Goal: Task Accomplishment & Management: Manage account settings

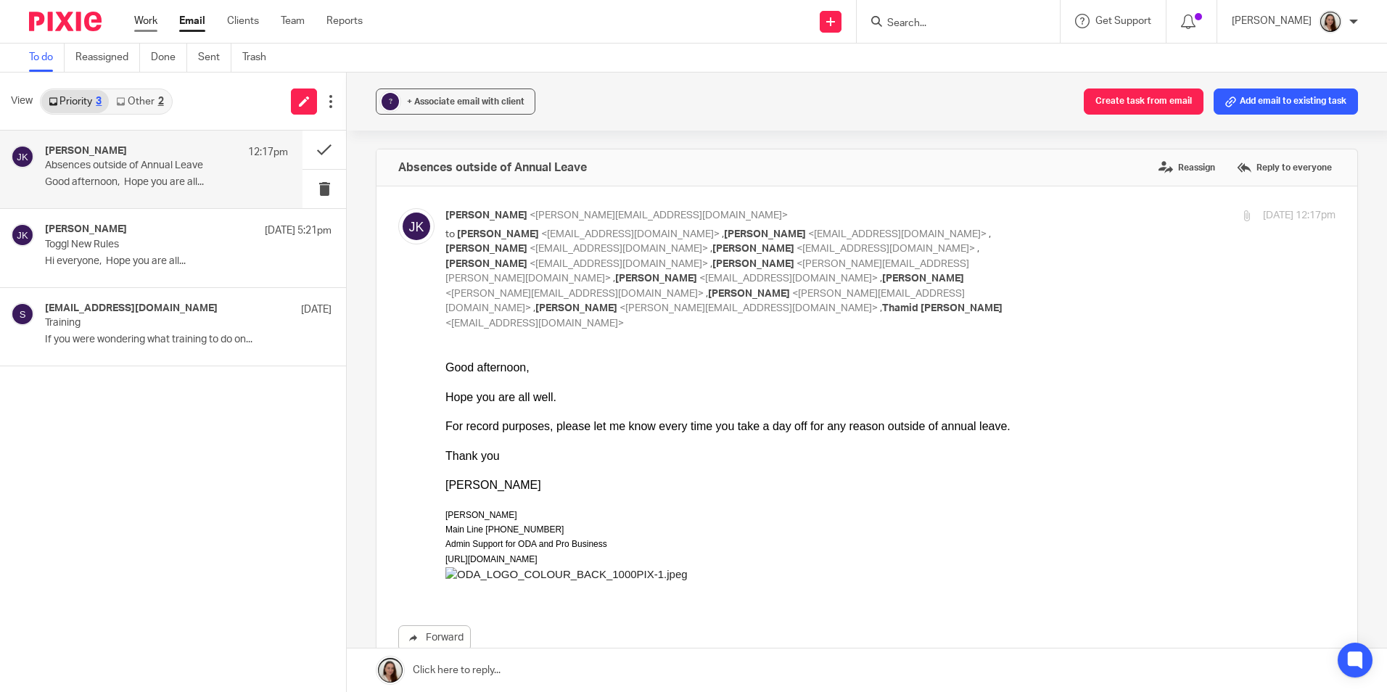
click at [151, 24] on link "Work" at bounding box center [145, 21] width 23 height 15
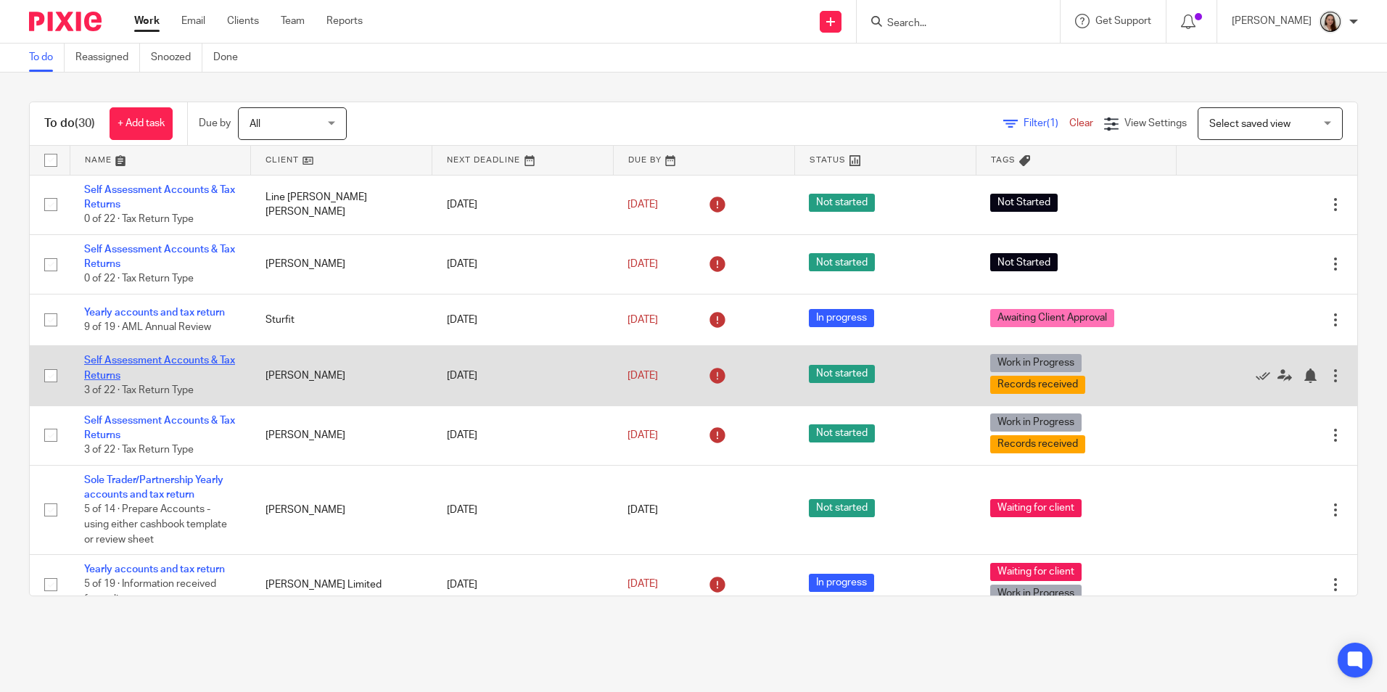
click at [183, 360] on link "Self Assessment Accounts & Tax Returns" at bounding box center [159, 367] width 151 height 25
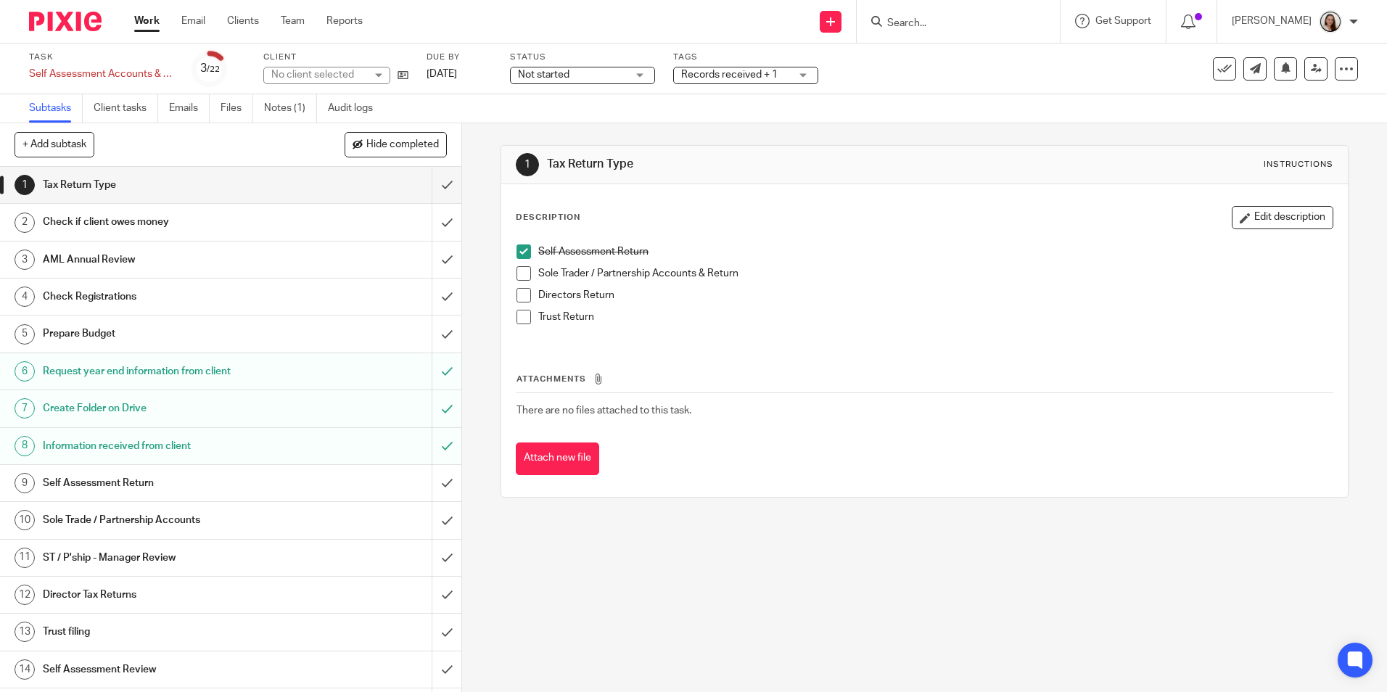
click at [620, 65] on div "Status Not started Not started Not started In progress 1" at bounding box center [582, 69] width 145 height 35
click at [611, 83] on div "Not started Not started" at bounding box center [582, 75] width 145 height 17
click at [581, 129] on li "In progress" at bounding box center [583, 128] width 144 height 30
click at [754, 68] on span "Records received + 1" at bounding box center [735, 74] width 109 height 15
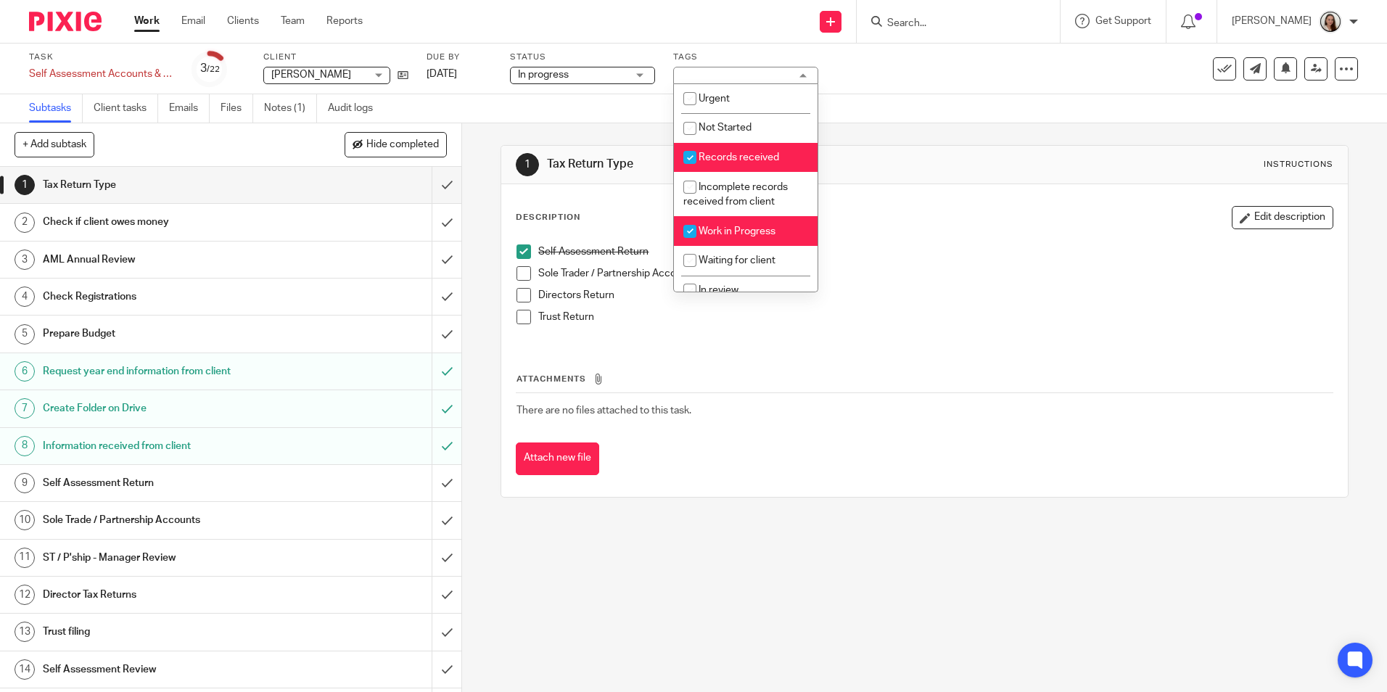
click at [749, 147] on li "Records received" at bounding box center [746, 158] width 144 height 30
checkbox input "false"
drag, startPoint x: 721, startPoint y: 232, endPoint x: 717, endPoint y: 240, distance: 8.8
click at [719, 234] on span "Work in Progress" at bounding box center [737, 231] width 77 height 10
checkbox input "false"
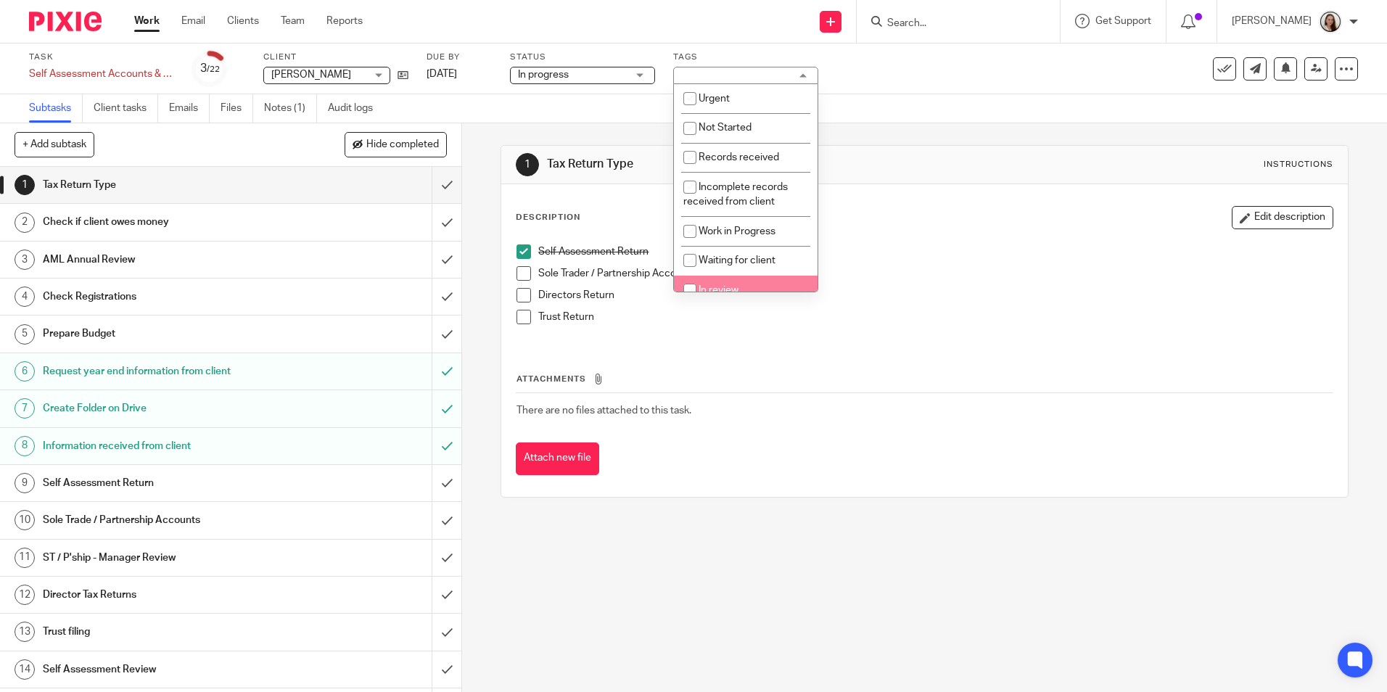
click at [728, 281] on li "In review" at bounding box center [746, 291] width 144 height 30
checkbox input "true"
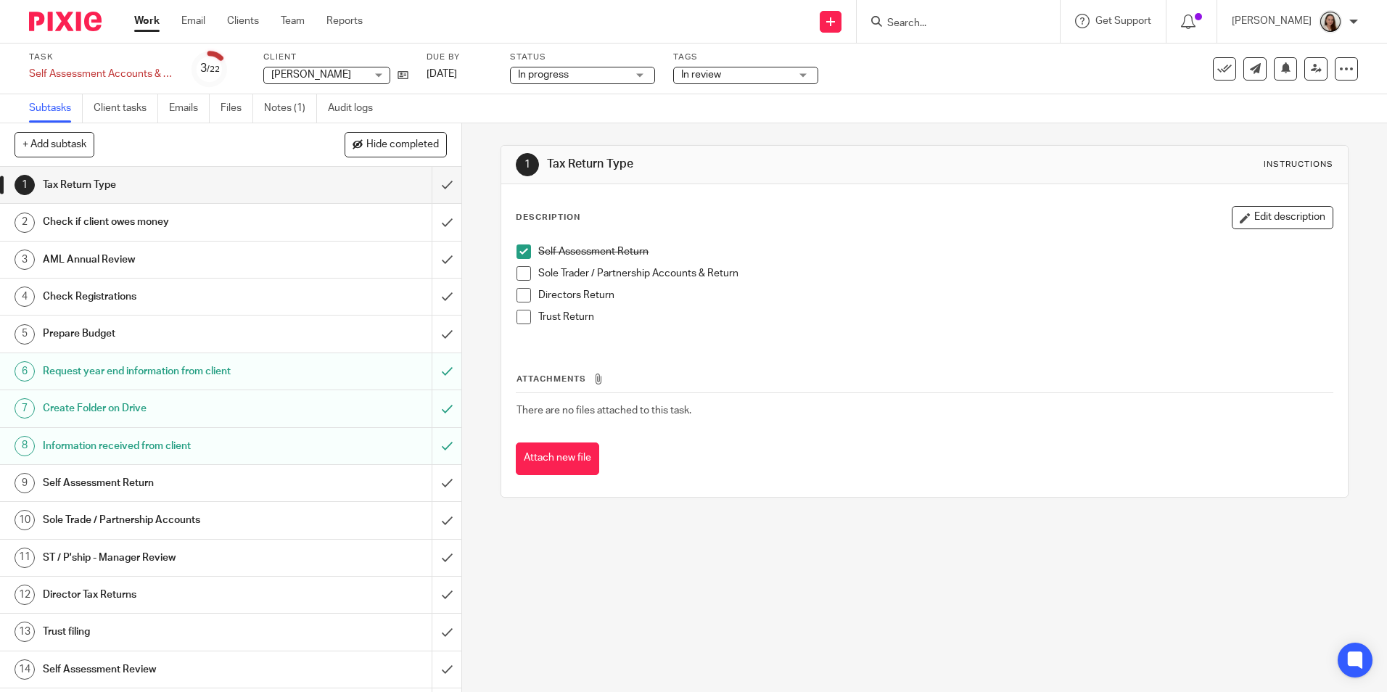
drag, startPoint x: 847, startPoint y: 359, endPoint x: 807, endPoint y: 394, distance: 53.0
click at [847, 360] on div "Attachments There are no files attached to this task. Attach new file" at bounding box center [924, 409] width 817 height 132
click at [162, 482] on h1 "Self Assessment Return" at bounding box center [168, 483] width 250 height 22
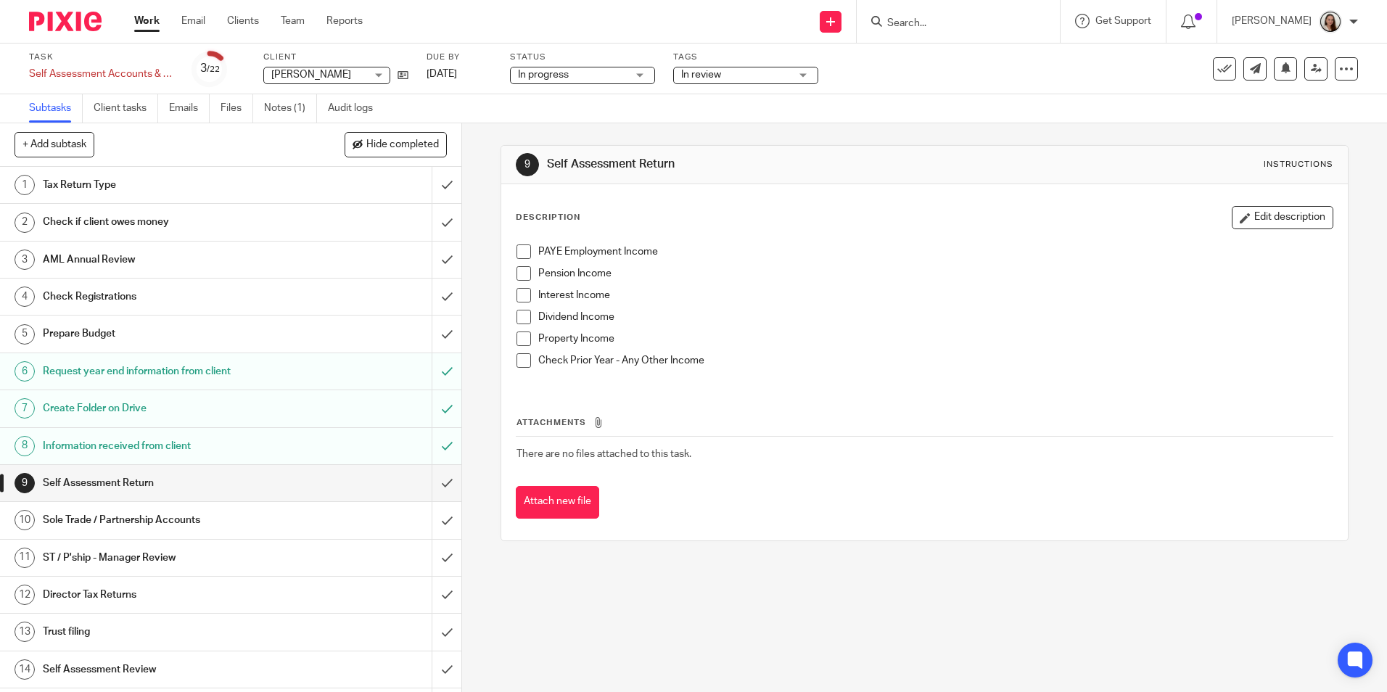
click at [519, 295] on span at bounding box center [523, 295] width 15 height 15
click at [519, 315] on span at bounding box center [523, 317] width 15 height 15
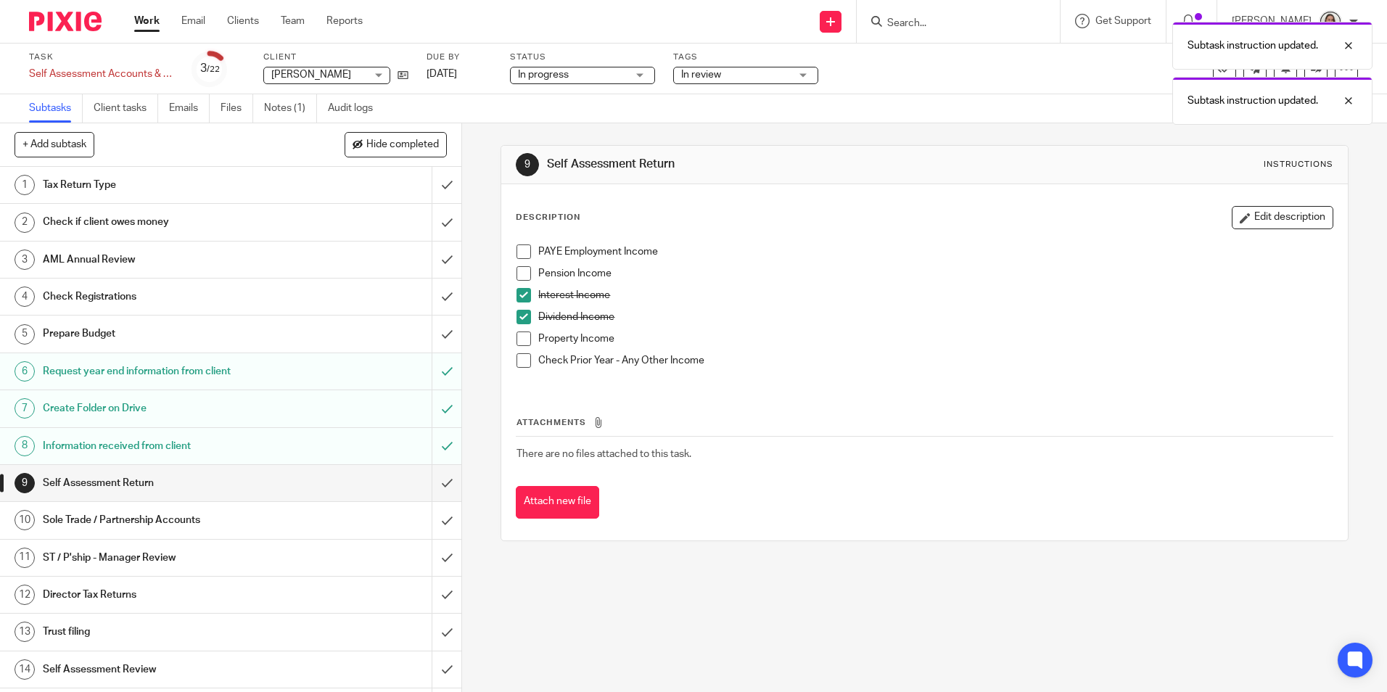
click at [516, 318] on span at bounding box center [523, 317] width 15 height 15
click at [519, 340] on span at bounding box center [523, 339] width 15 height 15
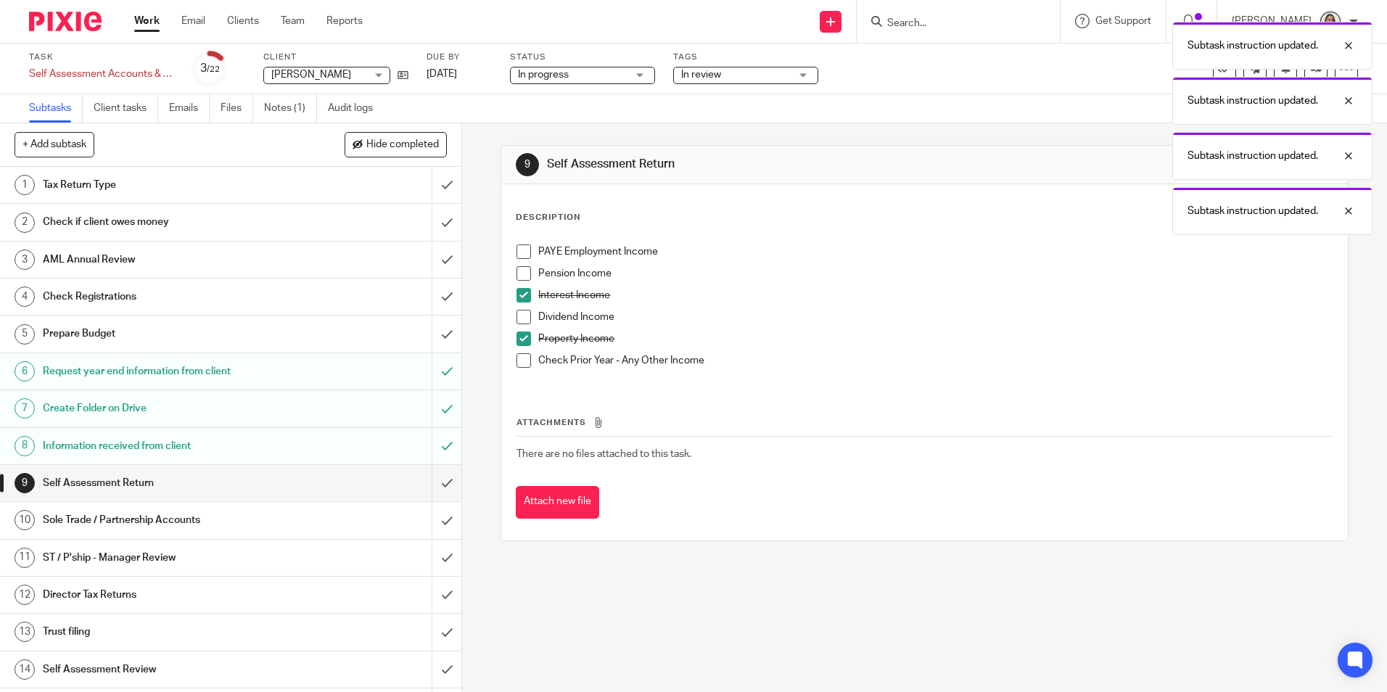
click at [522, 279] on span at bounding box center [523, 273] width 15 height 15
click at [430, 480] on input "submit" at bounding box center [230, 483] width 461 height 36
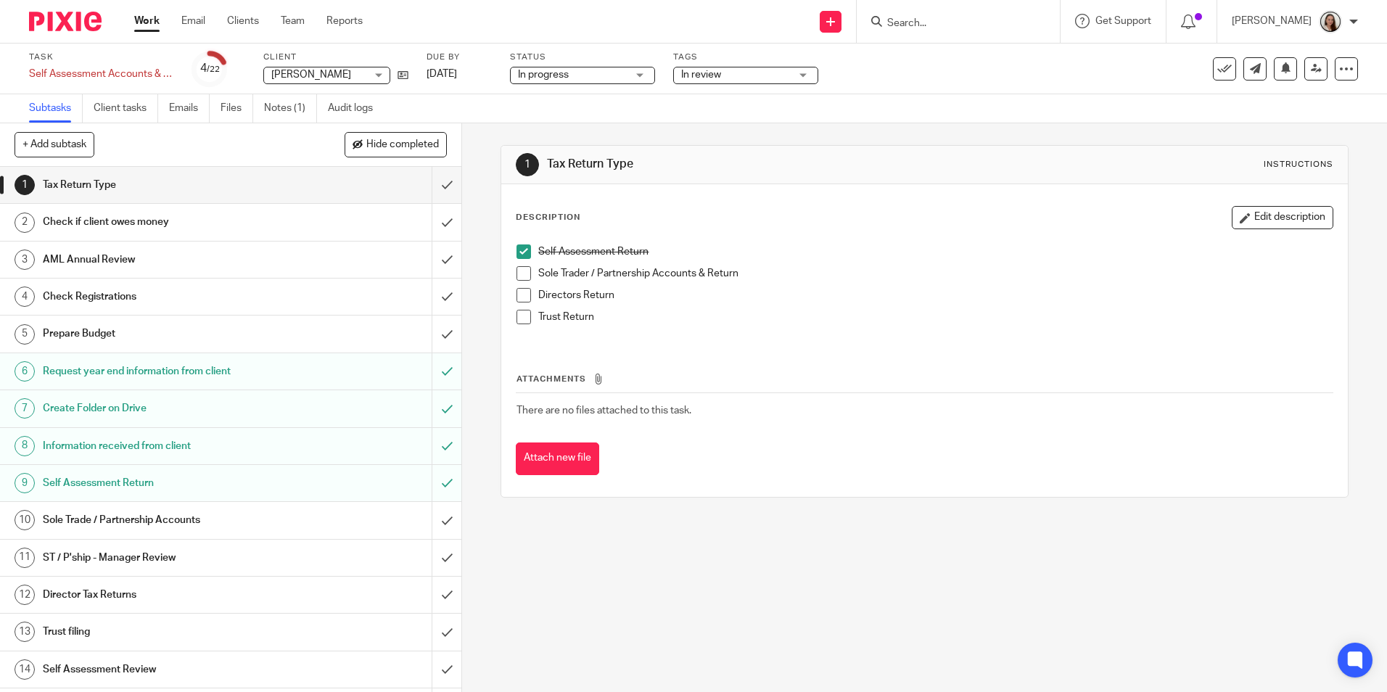
click at [154, 19] on link "Work" at bounding box center [146, 21] width 25 height 15
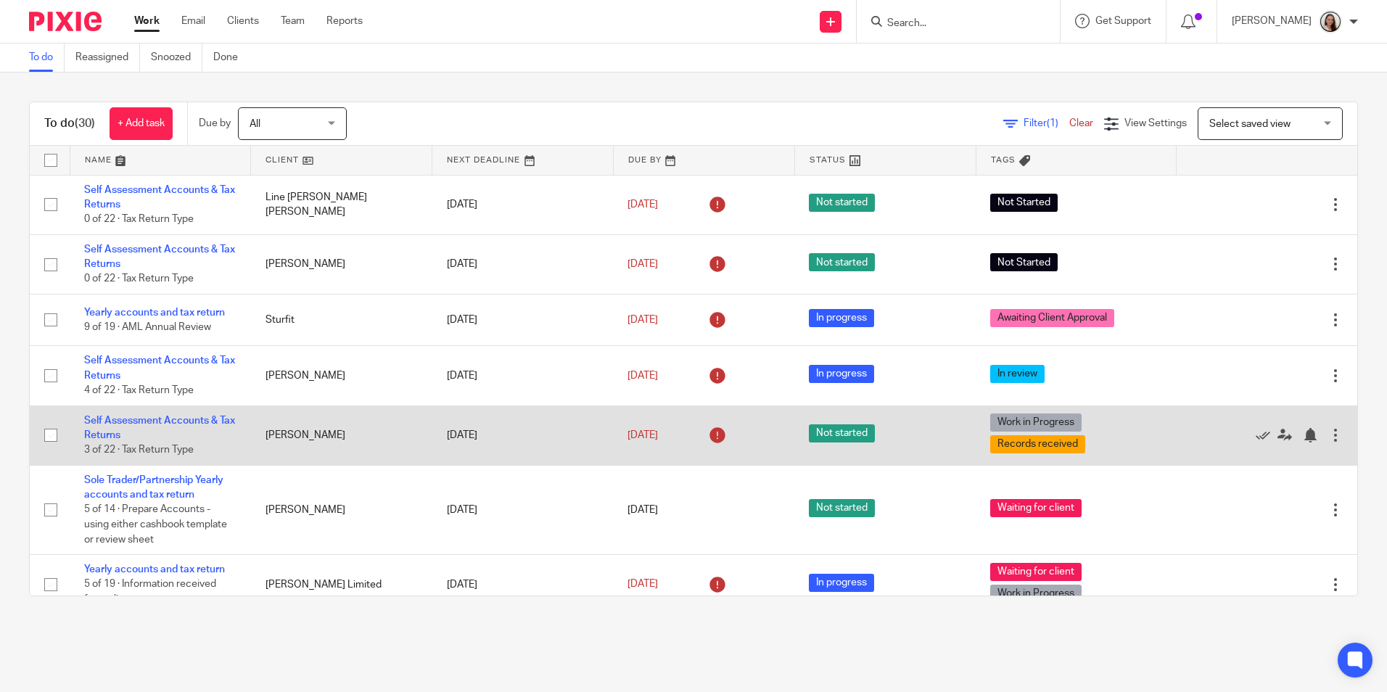
click at [117, 428] on td "Self Assessment Accounts & Tax Returns 3 of 22 · Tax Return Type" at bounding box center [160, 434] width 181 height 59
click at [192, 418] on link "Self Assessment Accounts & Tax Returns" at bounding box center [159, 428] width 151 height 25
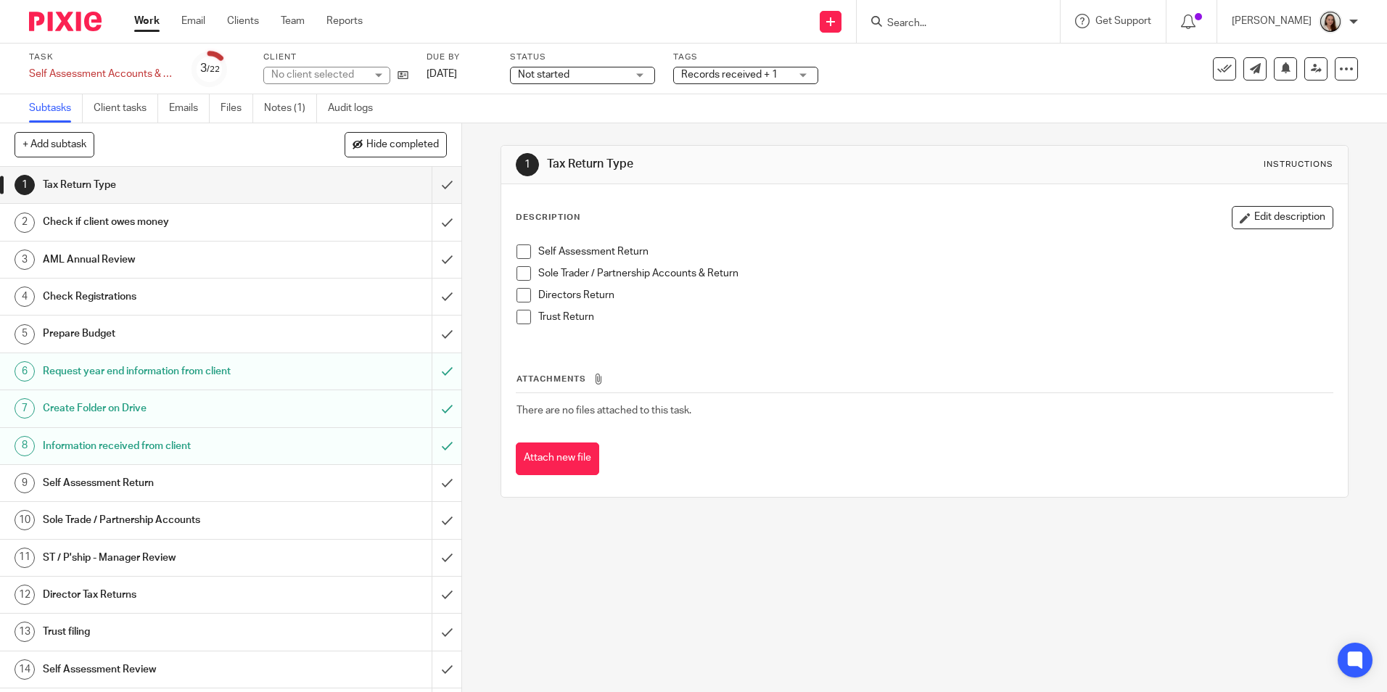
click at [613, 77] on span "Not started" at bounding box center [572, 74] width 109 height 15
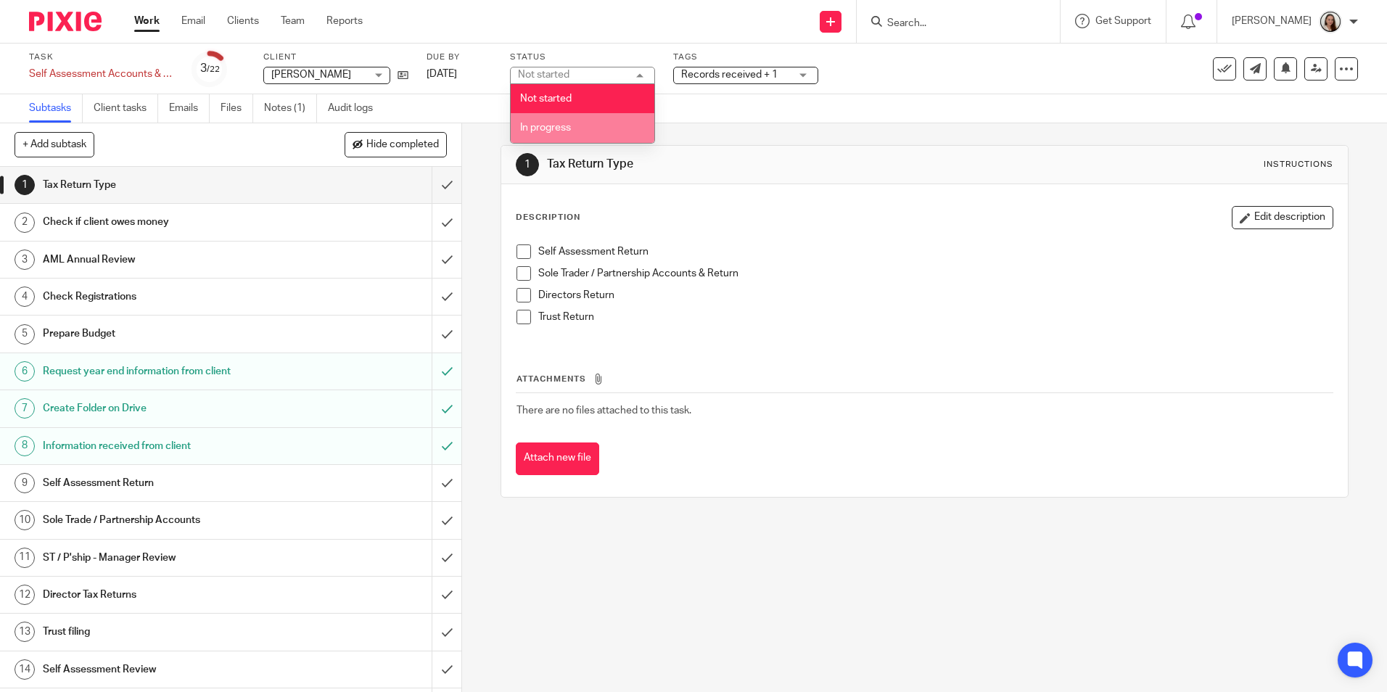
click at [581, 131] on li "In progress" at bounding box center [583, 128] width 144 height 30
click at [723, 76] on span "Records received + 1" at bounding box center [729, 75] width 96 height 10
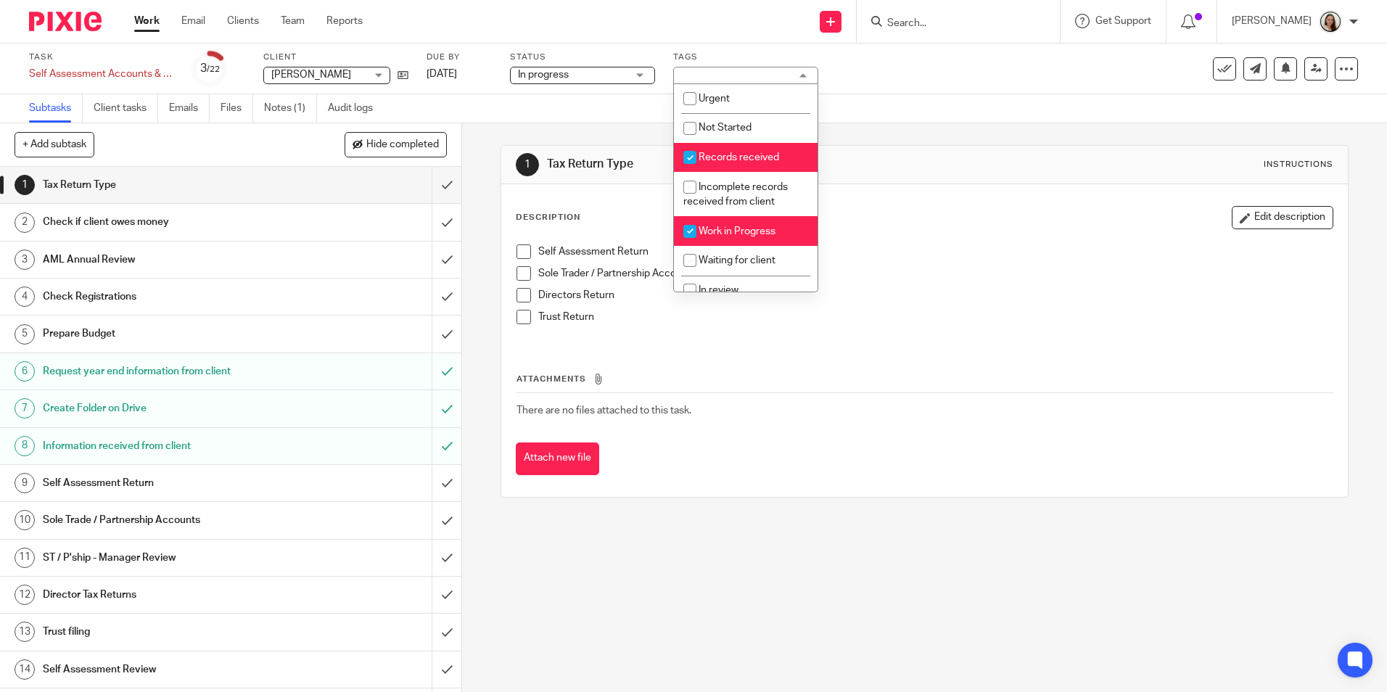
click at [723, 161] on span "Records received" at bounding box center [739, 157] width 81 height 10
checkbox input "false"
click at [722, 229] on span "Work in Progress" at bounding box center [737, 231] width 77 height 10
checkbox input "false"
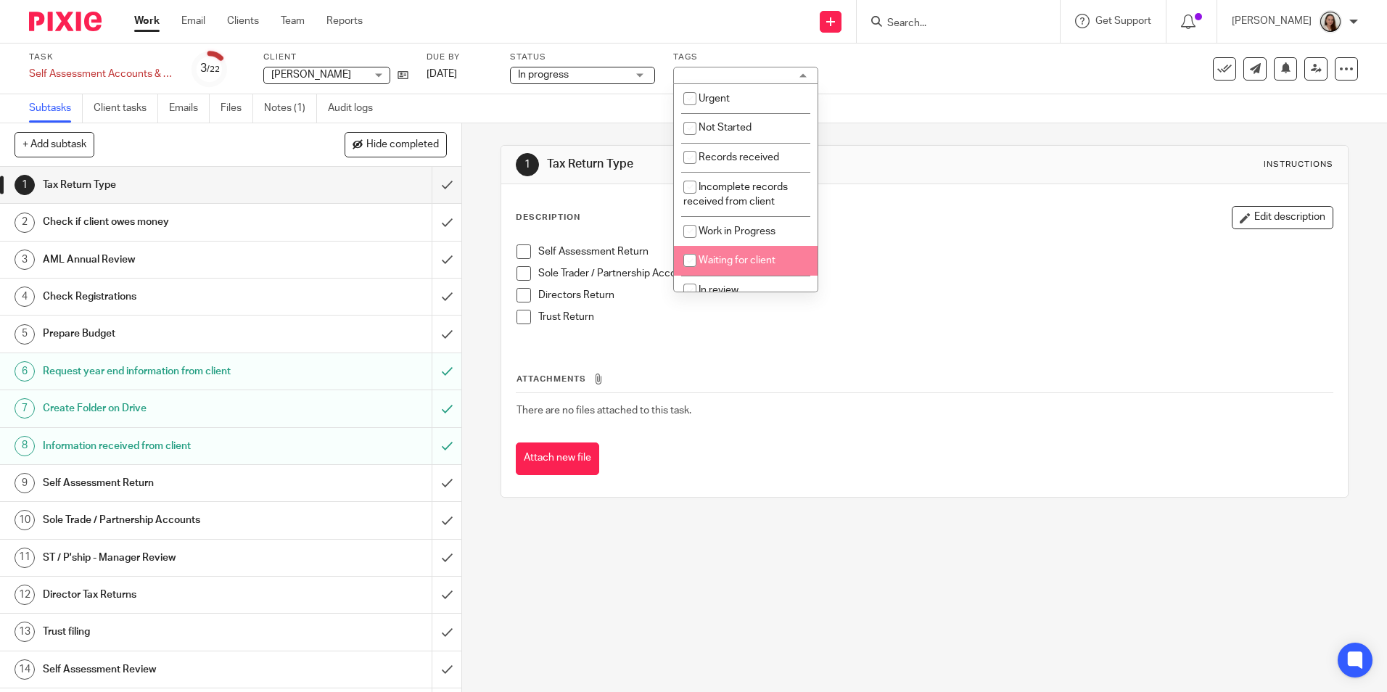
click at [722, 279] on li "In review" at bounding box center [746, 291] width 144 height 30
checkbox input "true"
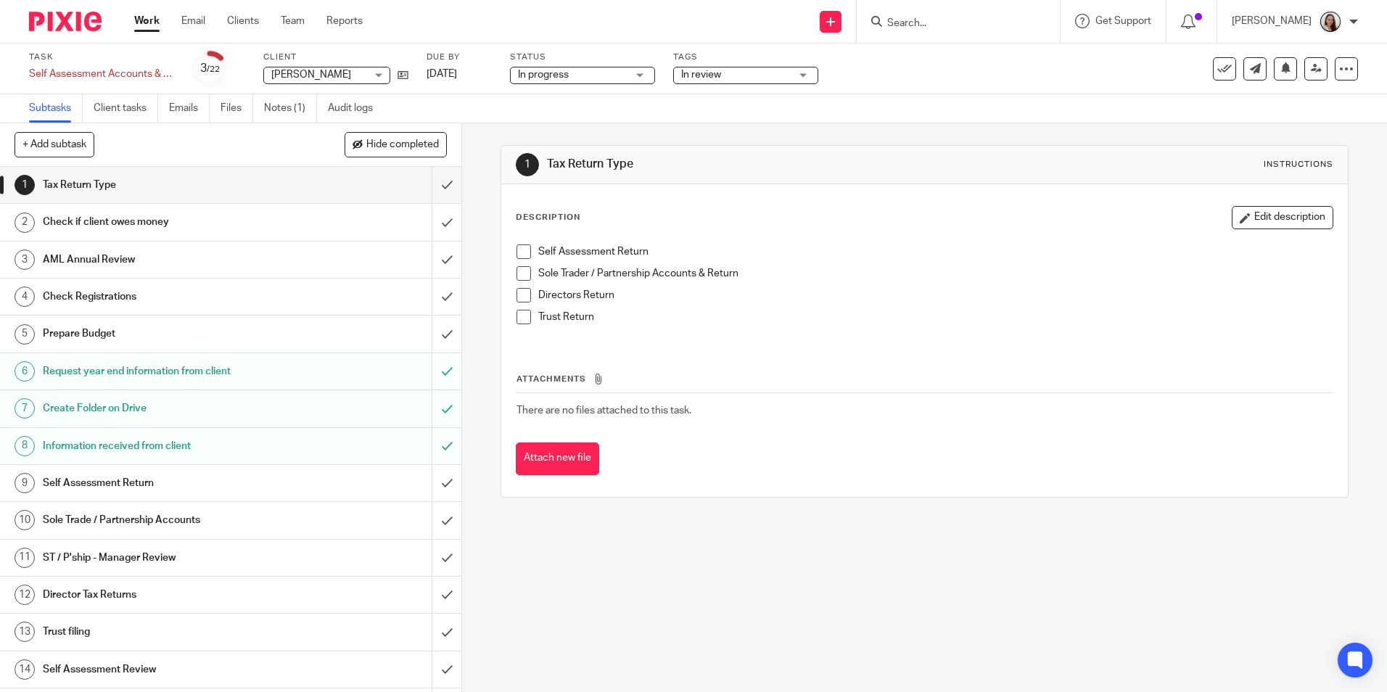
click at [799, 372] on th "Attachments" at bounding box center [924, 382] width 817 height 21
click at [165, 477] on h1 "Self Assessment Return" at bounding box center [168, 483] width 250 height 22
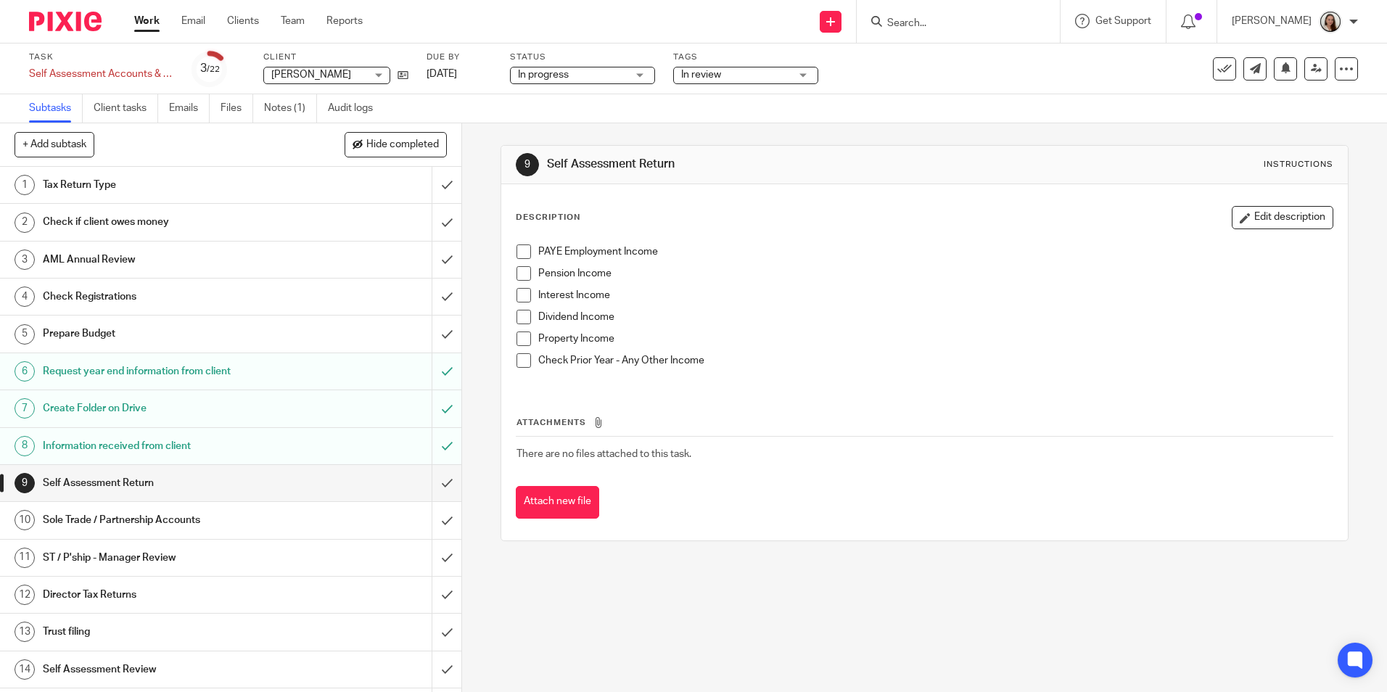
click at [511, 275] on div "PAYE Employment Income Pension Income Interest Income Dividend Income Property …" at bounding box center [924, 311] width 830 height 149
click at [516, 275] on span at bounding box center [523, 273] width 15 height 15
click at [516, 295] on span at bounding box center [523, 295] width 15 height 15
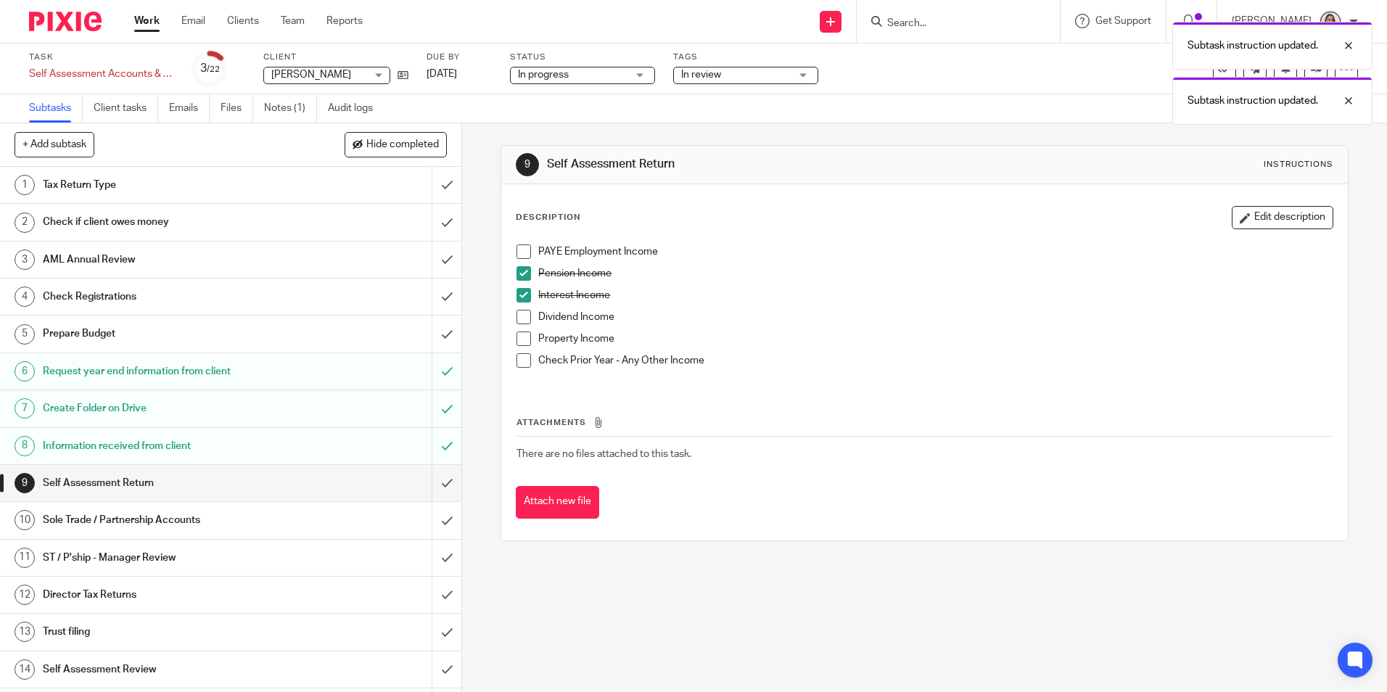
click at [522, 332] on span at bounding box center [523, 339] width 15 height 15
click at [738, 442] on td "There are no files attached to this task." at bounding box center [924, 454] width 817 height 35
click at [432, 482] on input "submit" at bounding box center [230, 483] width 461 height 36
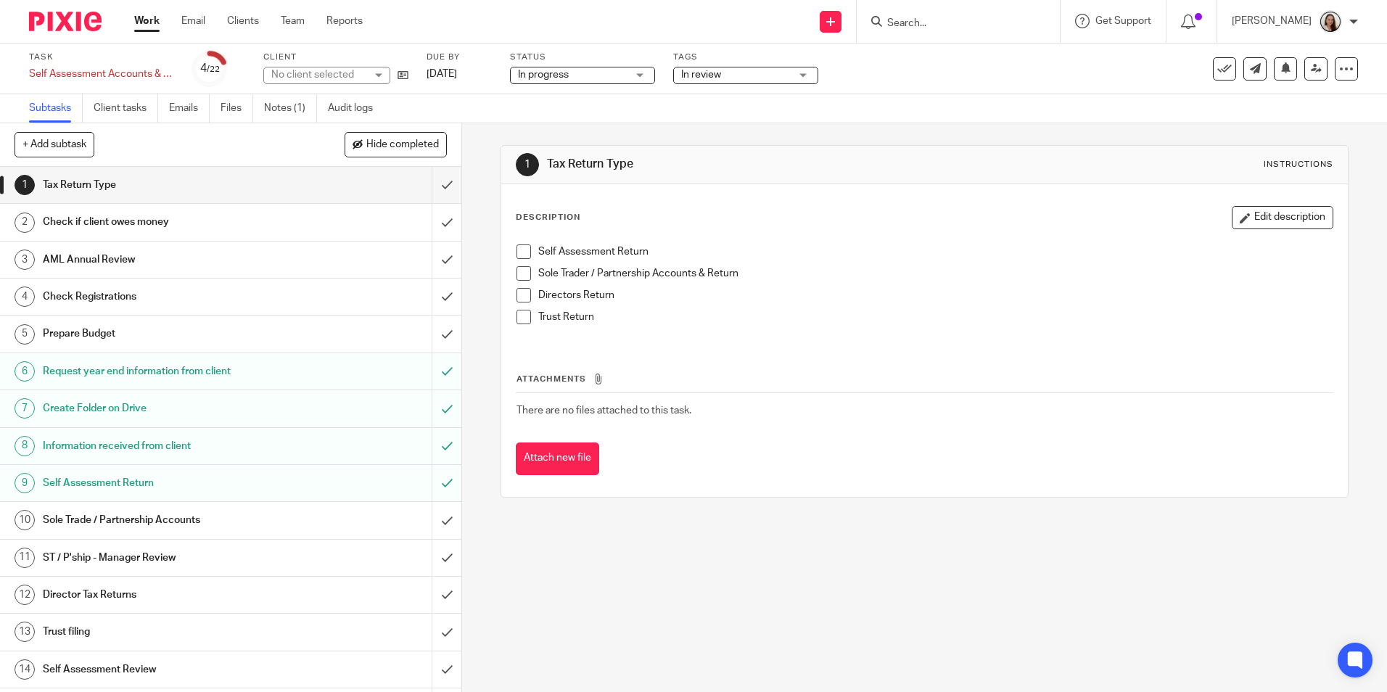
click at [115, 216] on h1 "Check if client owes money" at bounding box center [168, 222] width 250 height 22
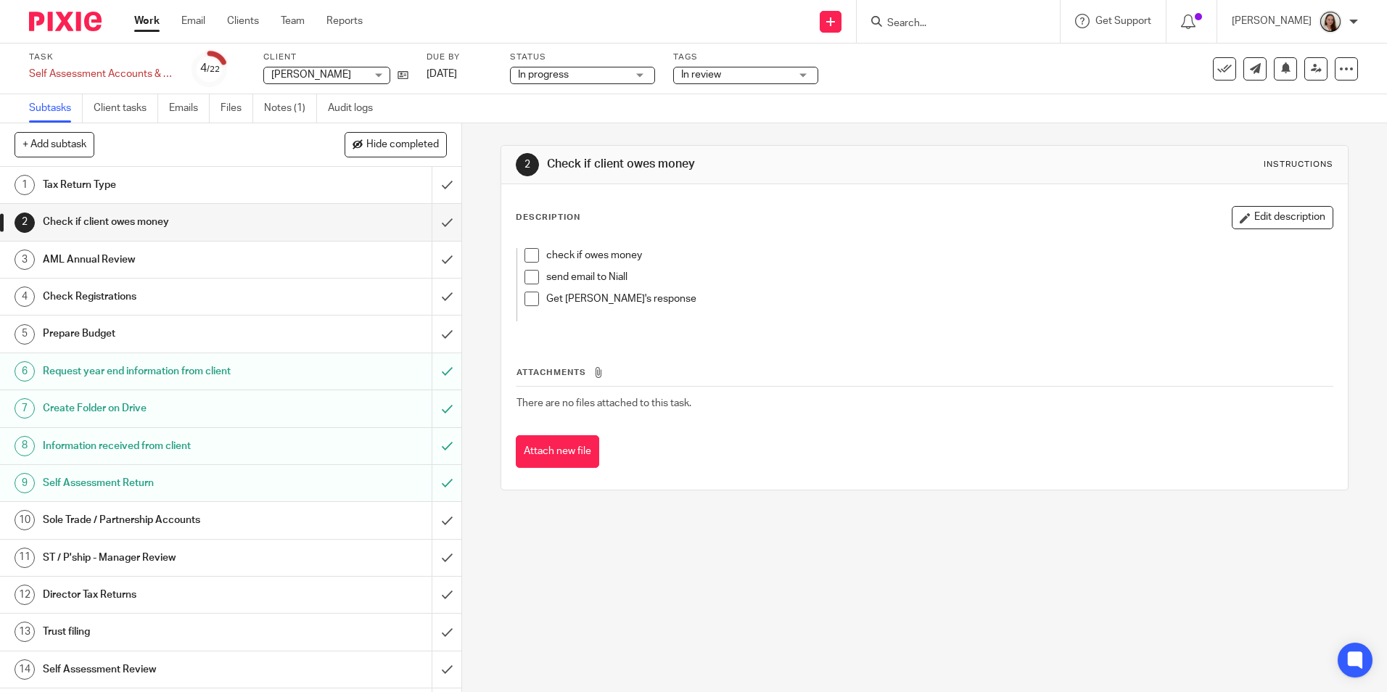
click at [527, 252] on span at bounding box center [531, 255] width 15 height 15
click at [1271, 221] on button "Edit description" at bounding box center [1283, 217] width 102 height 23
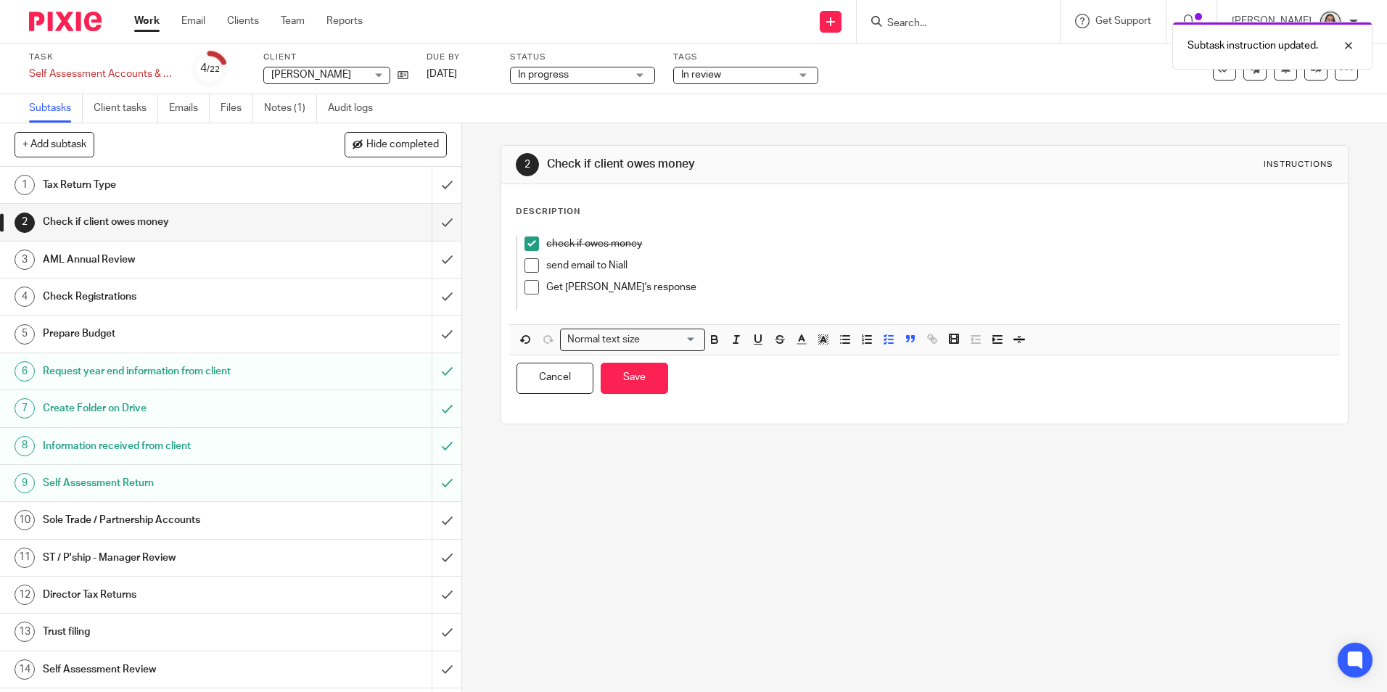
click at [720, 240] on p "check if owes money" at bounding box center [924, 243] width 757 height 15
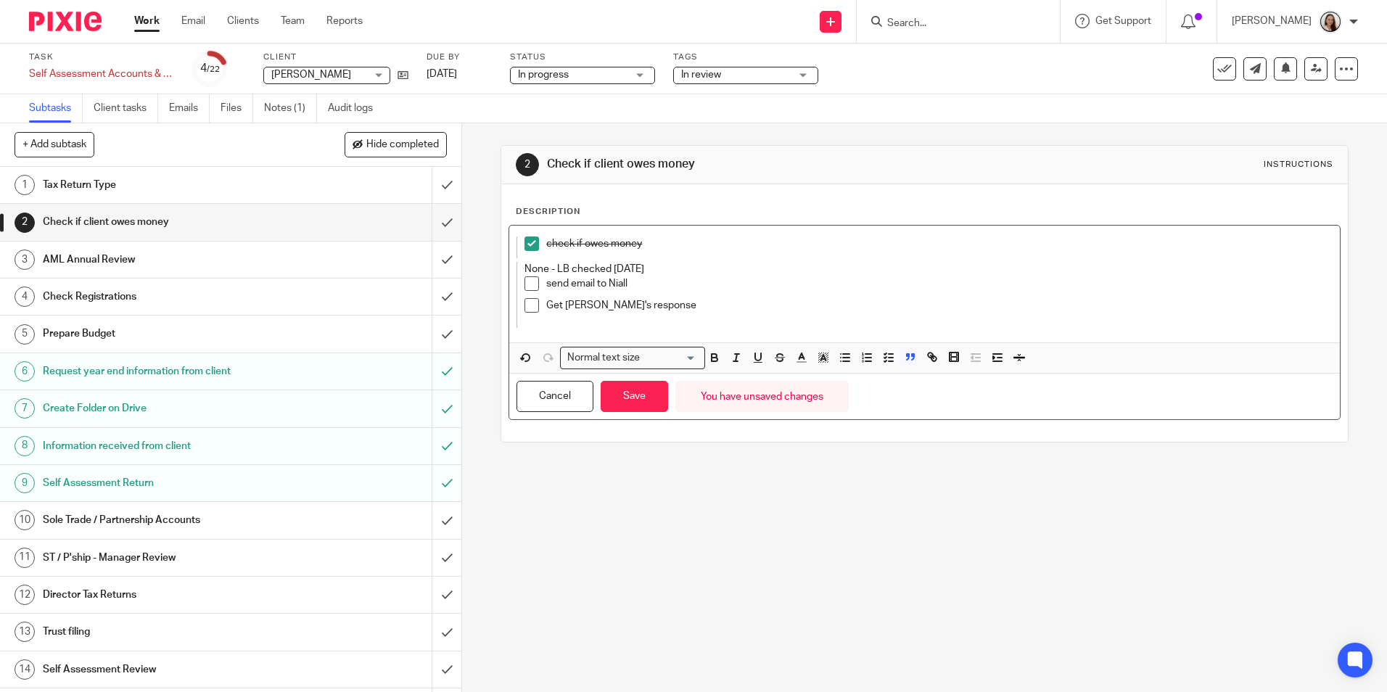
drag, startPoint x: 668, startPoint y: 268, endPoint x: 489, endPoint y: 276, distance: 179.4
click at [487, 273] on div "2 Check if client owes money Instructions Description check if owes money None …" at bounding box center [924, 407] width 925 height 569
click at [707, 304] on p "Get Niall's response" at bounding box center [924, 305] width 757 height 15
drag, startPoint x: 651, startPoint y: 309, endPoint x: 508, endPoint y: 289, distance: 144.3
click at [509, 286] on div "check if owes money None - LB checked 20/08/2025 send email to Niall Get Niall'…" at bounding box center [924, 322] width 831 height 195
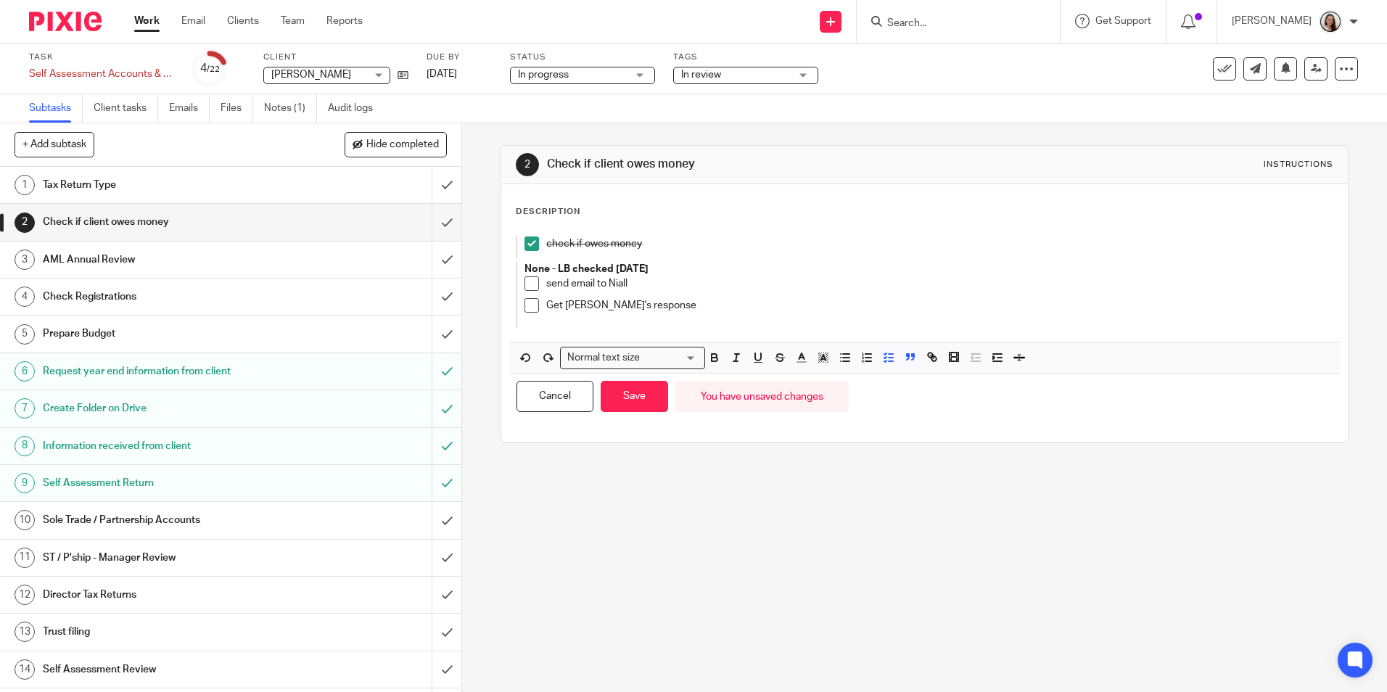
click at [671, 498] on div "2 Check if client owes money Instructions Description check if owes money None …" at bounding box center [924, 407] width 925 height 569
click at [630, 391] on button "Save" at bounding box center [634, 396] width 67 height 31
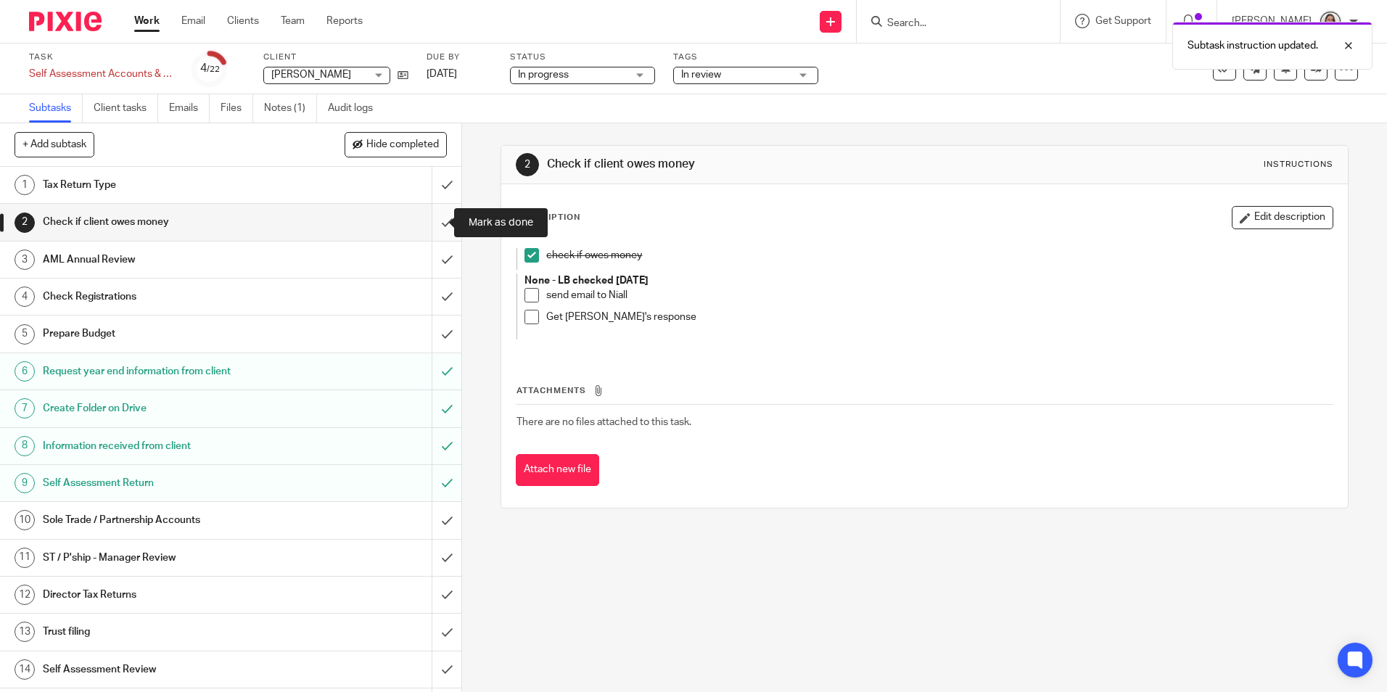
click at [430, 221] on input "submit" at bounding box center [230, 222] width 461 height 36
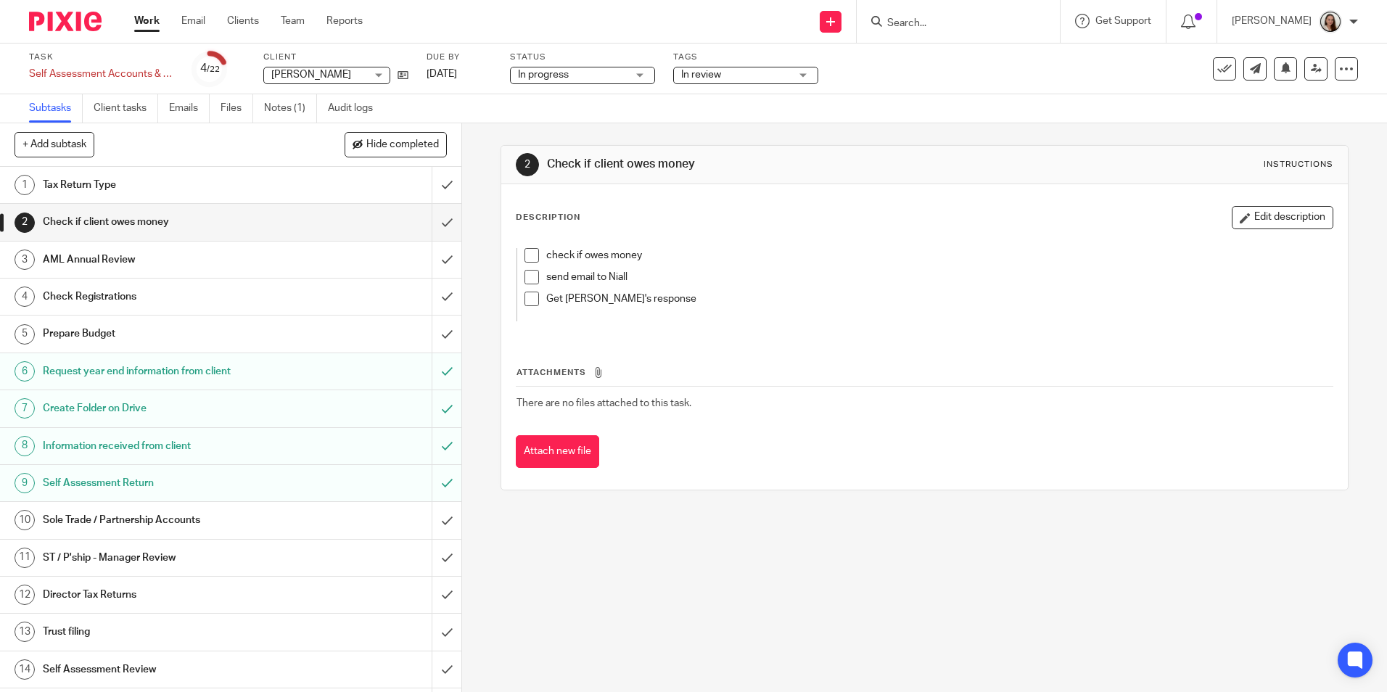
click at [147, 19] on link "Work" at bounding box center [146, 21] width 25 height 15
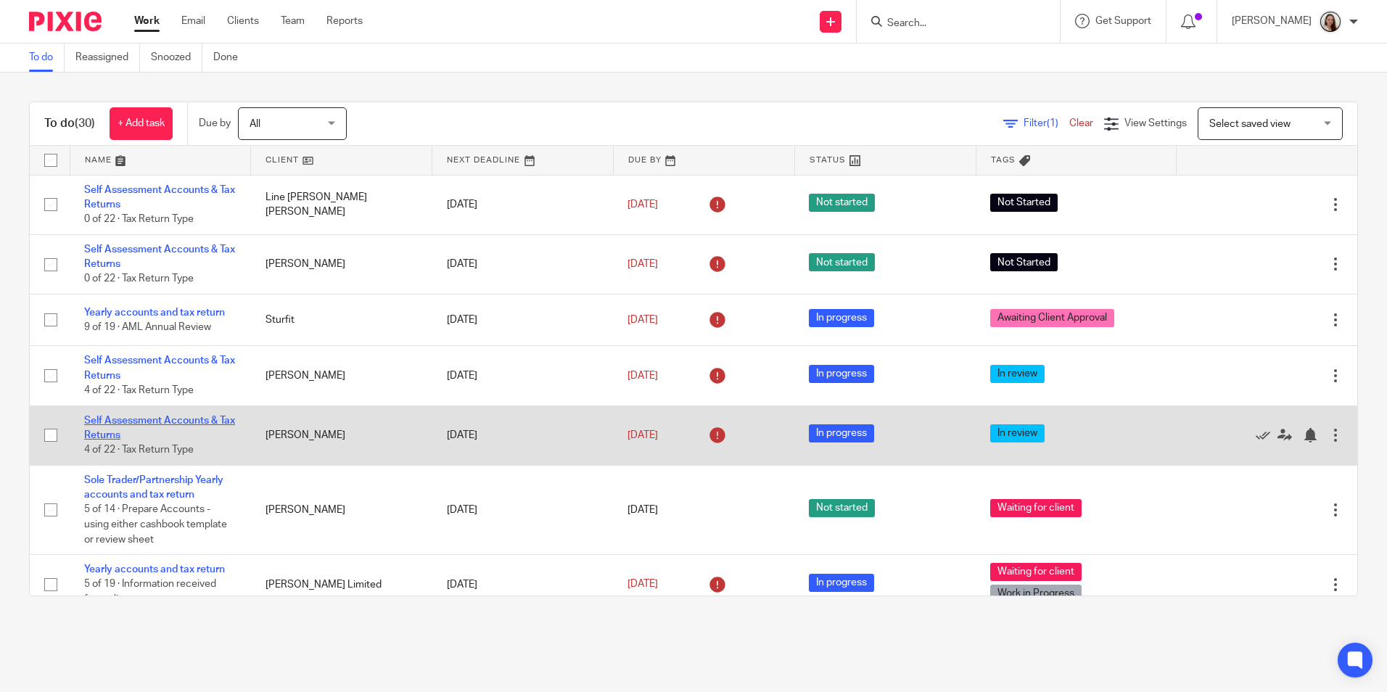
click at [147, 421] on link "Self Assessment Accounts & Tax Returns" at bounding box center [159, 428] width 151 height 25
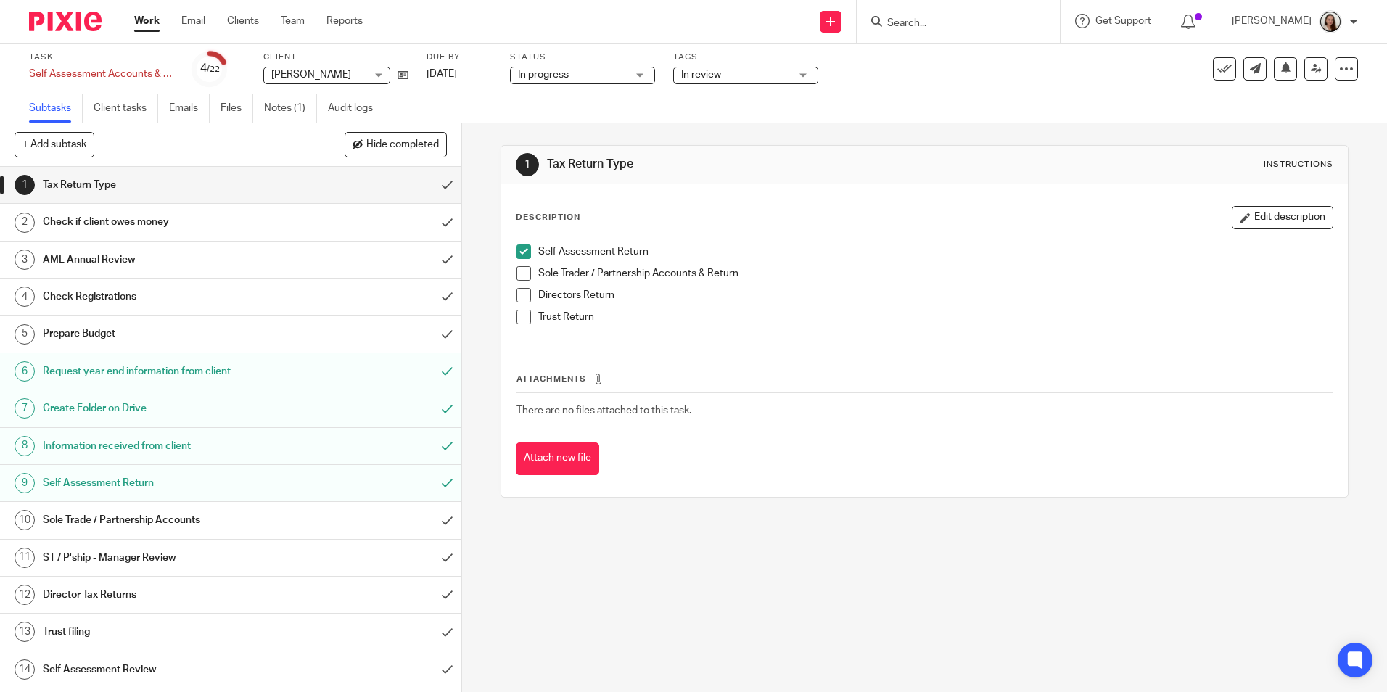
click at [107, 217] on h1 "Check if client owes money" at bounding box center [168, 222] width 250 height 22
click at [139, 330] on h1 "Prepare Budget" at bounding box center [168, 334] width 250 height 22
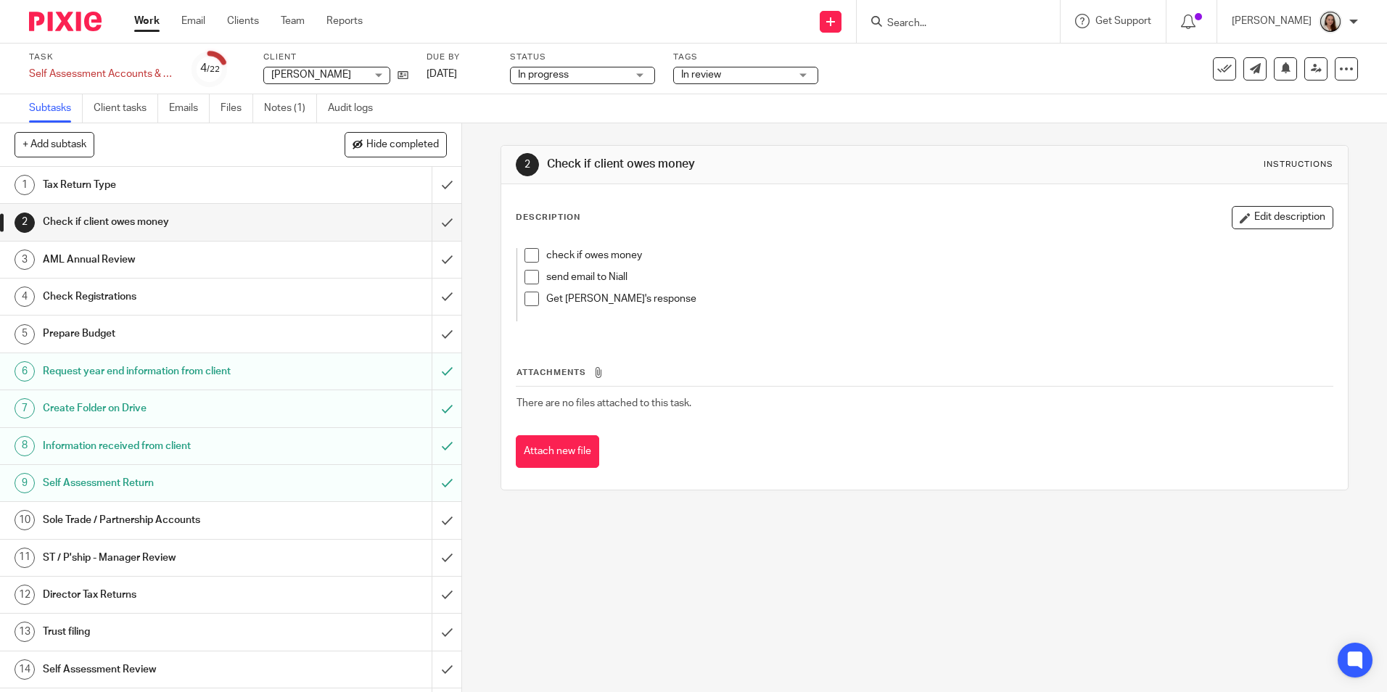
click at [533, 253] on span at bounding box center [531, 255] width 15 height 15
click at [1277, 218] on button "Edit description" at bounding box center [1283, 217] width 102 height 23
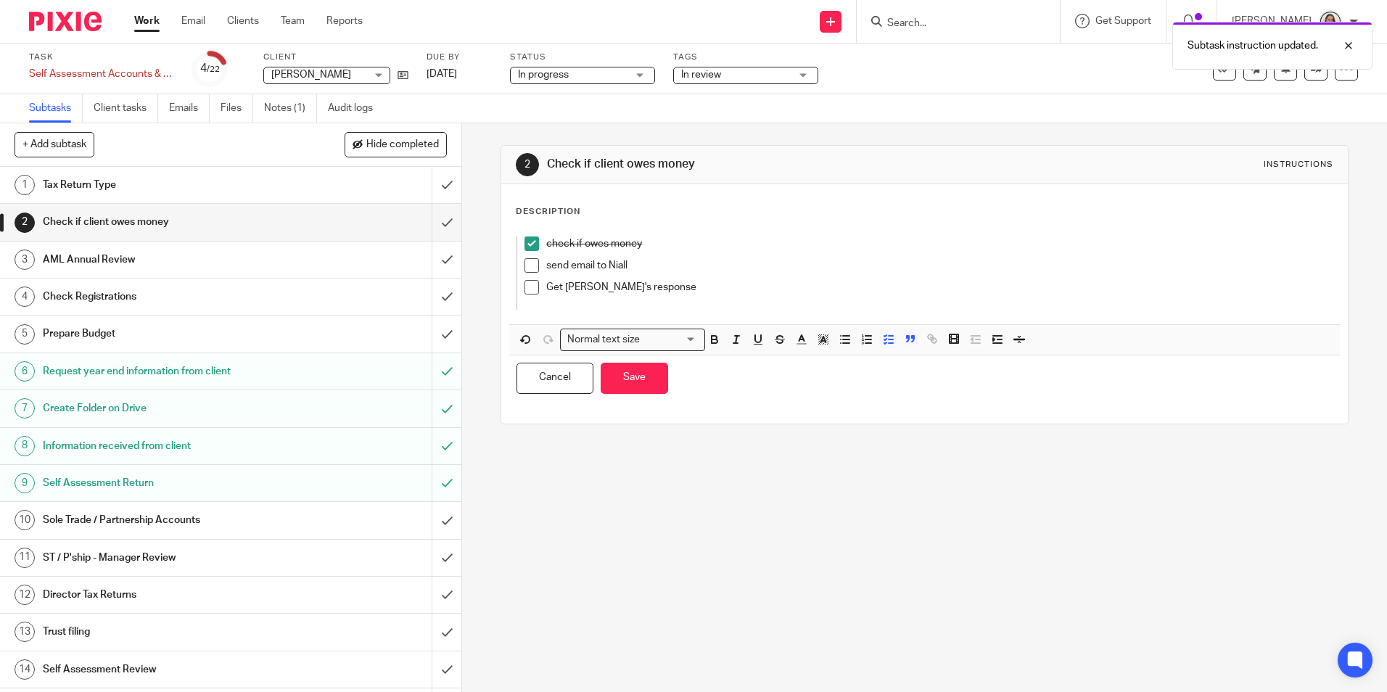
click at [684, 248] on p "check if owes money" at bounding box center [924, 243] width 757 height 15
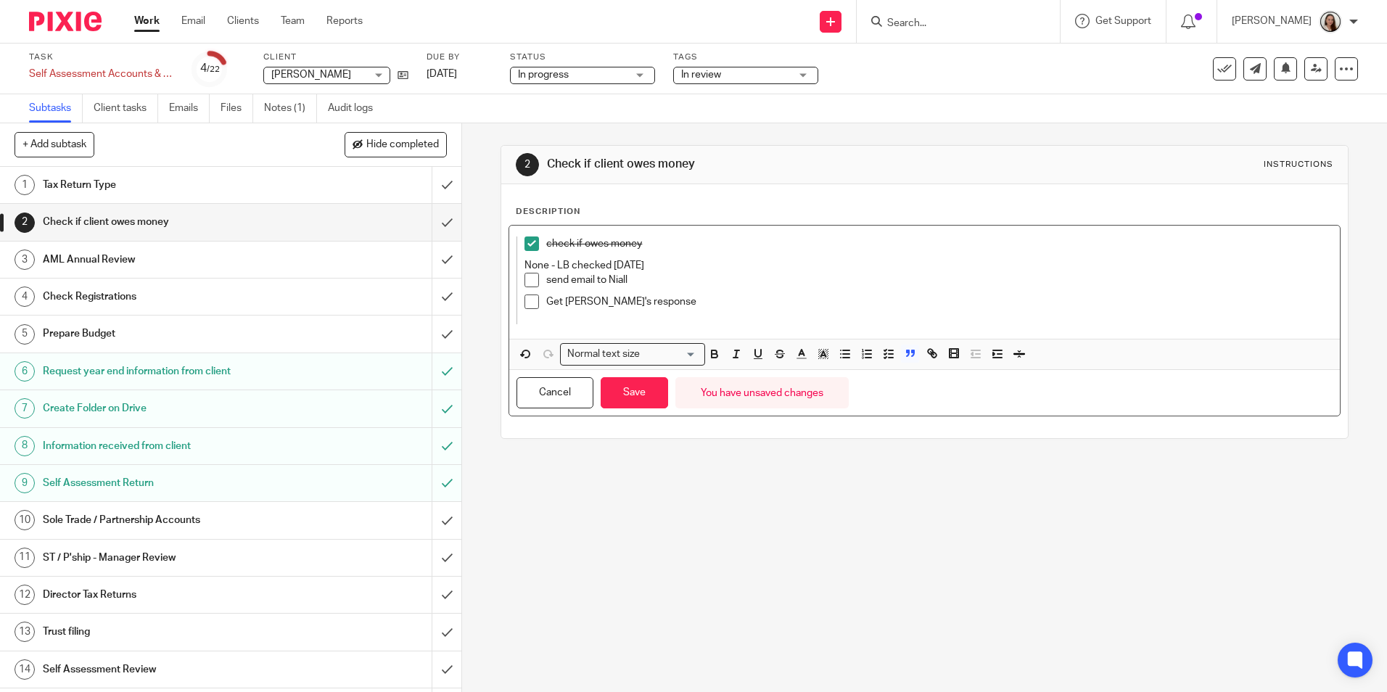
drag, startPoint x: 675, startPoint y: 263, endPoint x: 485, endPoint y: 260, distance: 190.1
click at [485, 260] on div "2 Check if client owes money Instructions Description check if owes money None …" at bounding box center [924, 407] width 925 height 569
click at [725, 287] on div "send email to Niall" at bounding box center [924, 284] width 757 height 22
click at [649, 386] on button "Save" at bounding box center [634, 392] width 67 height 31
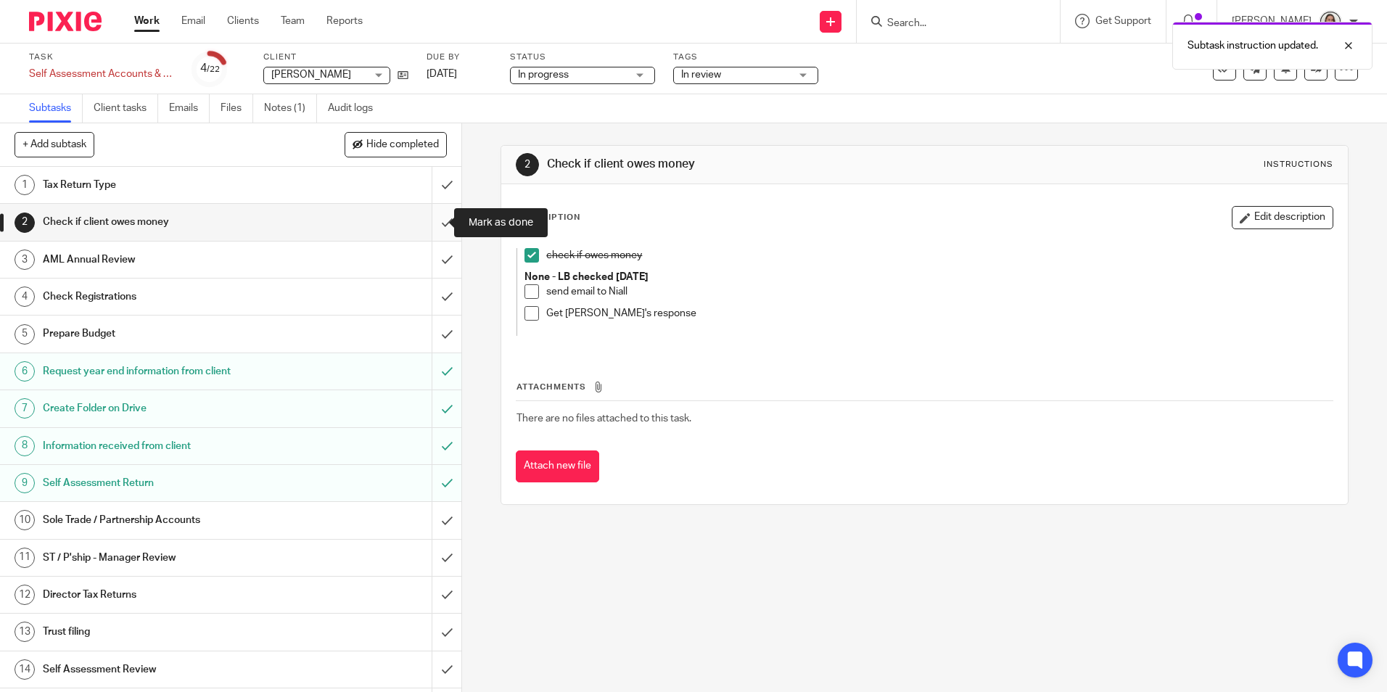
click at [426, 220] on input "submit" at bounding box center [230, 222] width 461 height 36
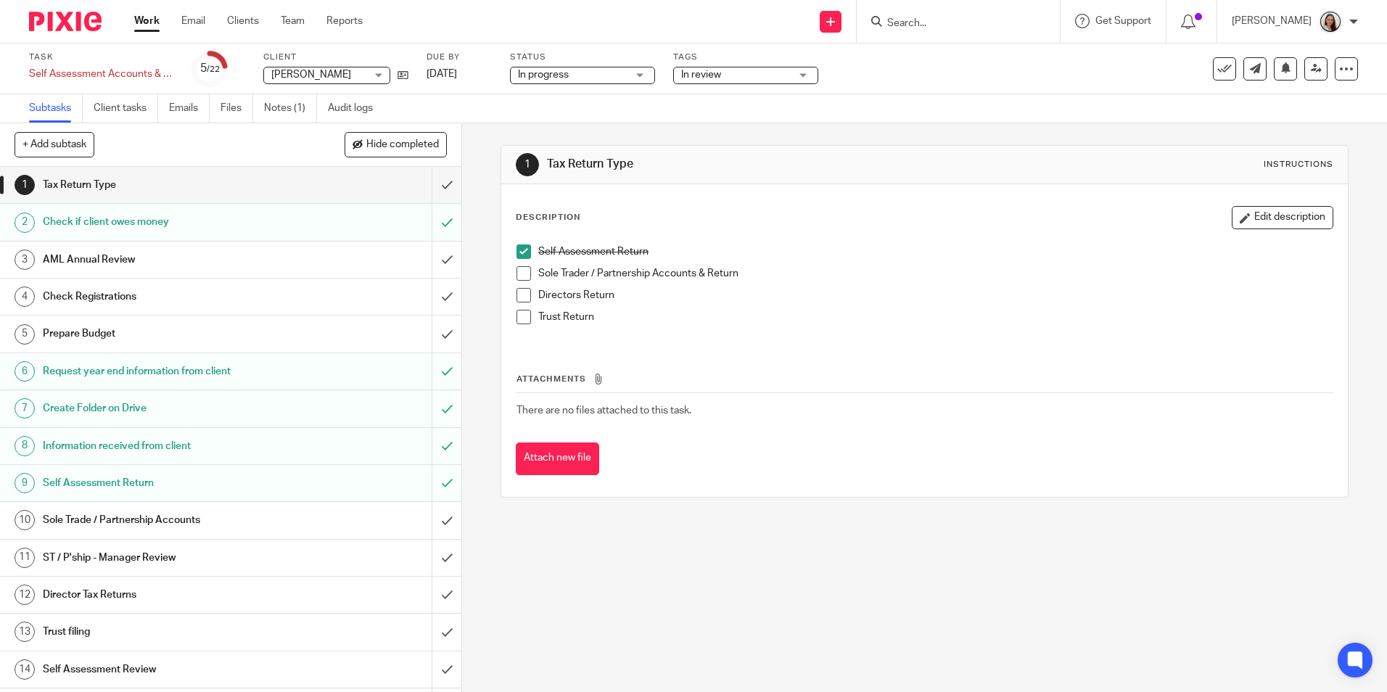
click h1 "Prepare Budget"
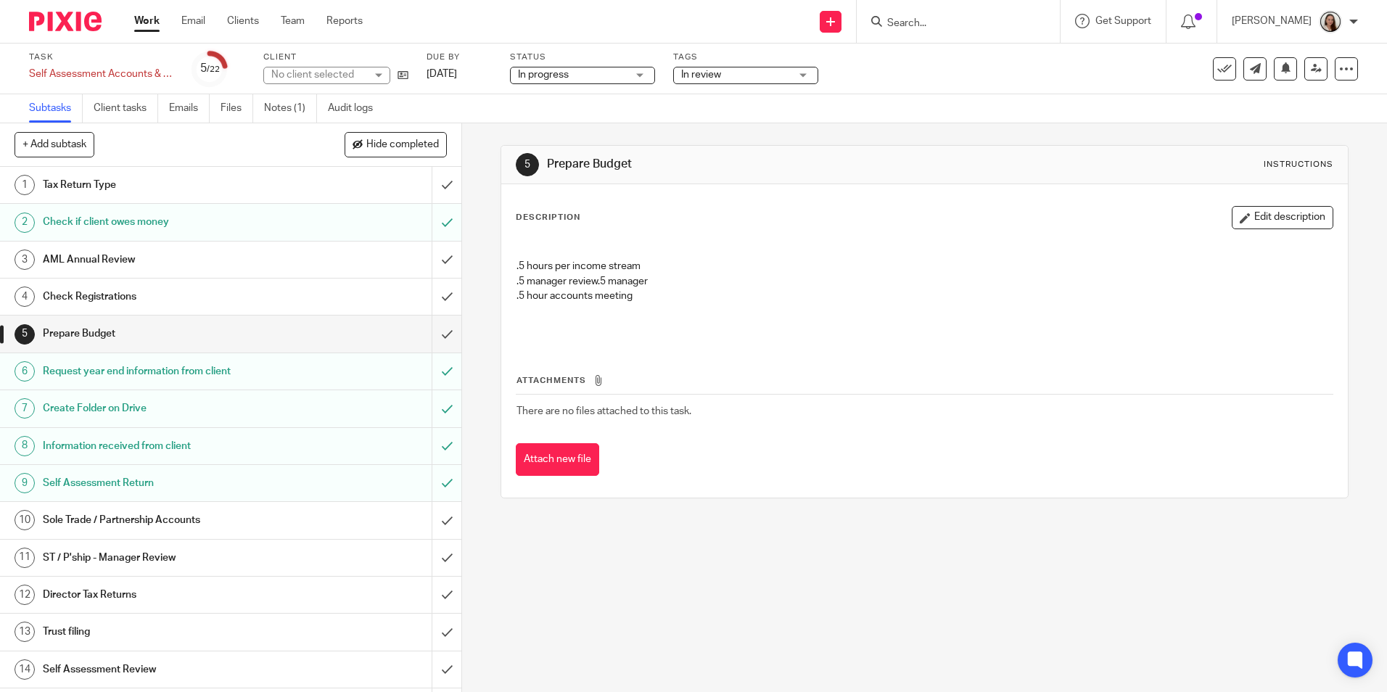
drag, startPoint x: 1267, startPoint y: 207, endPoint x: 1229, endPoint y: 213, distance: 38.1
click at [1269, 207] on button "Edit description" at bounding box center [1283, 217] width 102 height 23
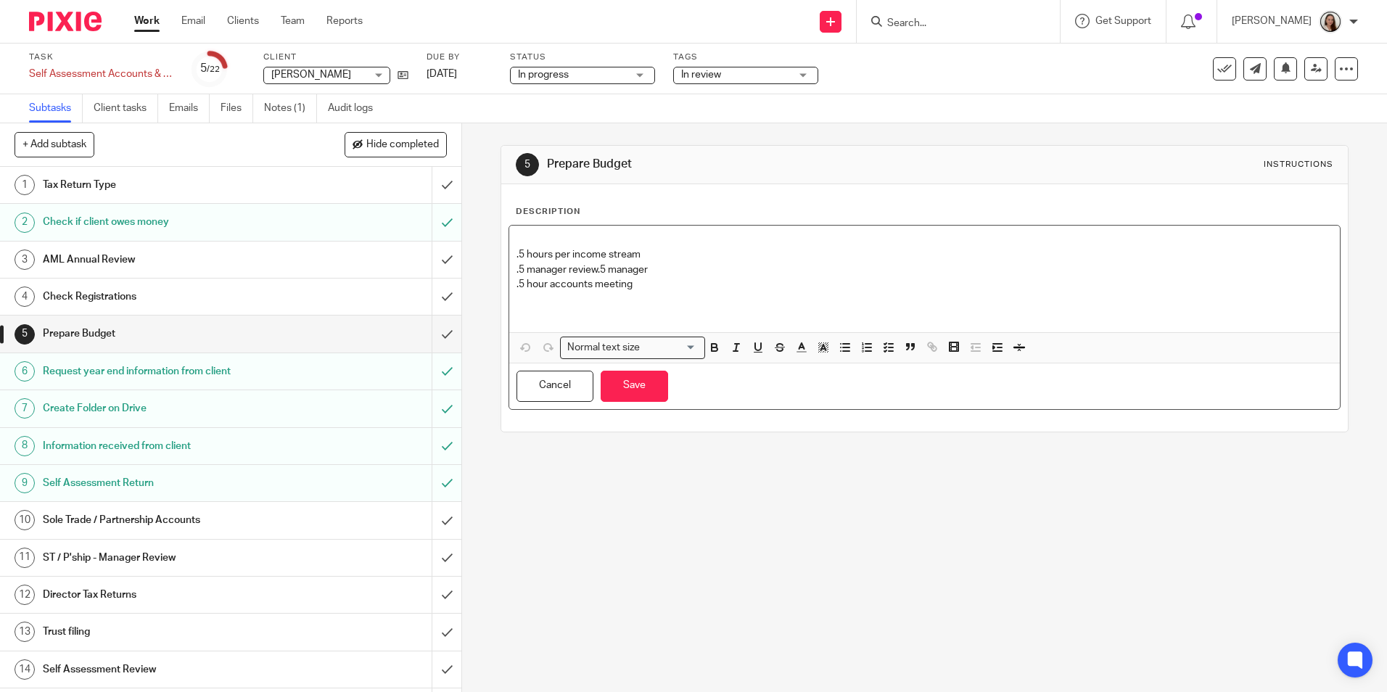
drag, startPoint x: 675, startPoint y: 254, endPoint x: 675, endPoint y: 265, distance: 10.9
click at [674, 254] on p ".5 hours per income stream .5 manager review .5 manager" at bounding box center [923, 255] width 815 height 44
click at [595, 272] on p ".5 hours per income stream - Interest income, pension income, property income .…" at bounding box center [923, 255] width 815 height 44
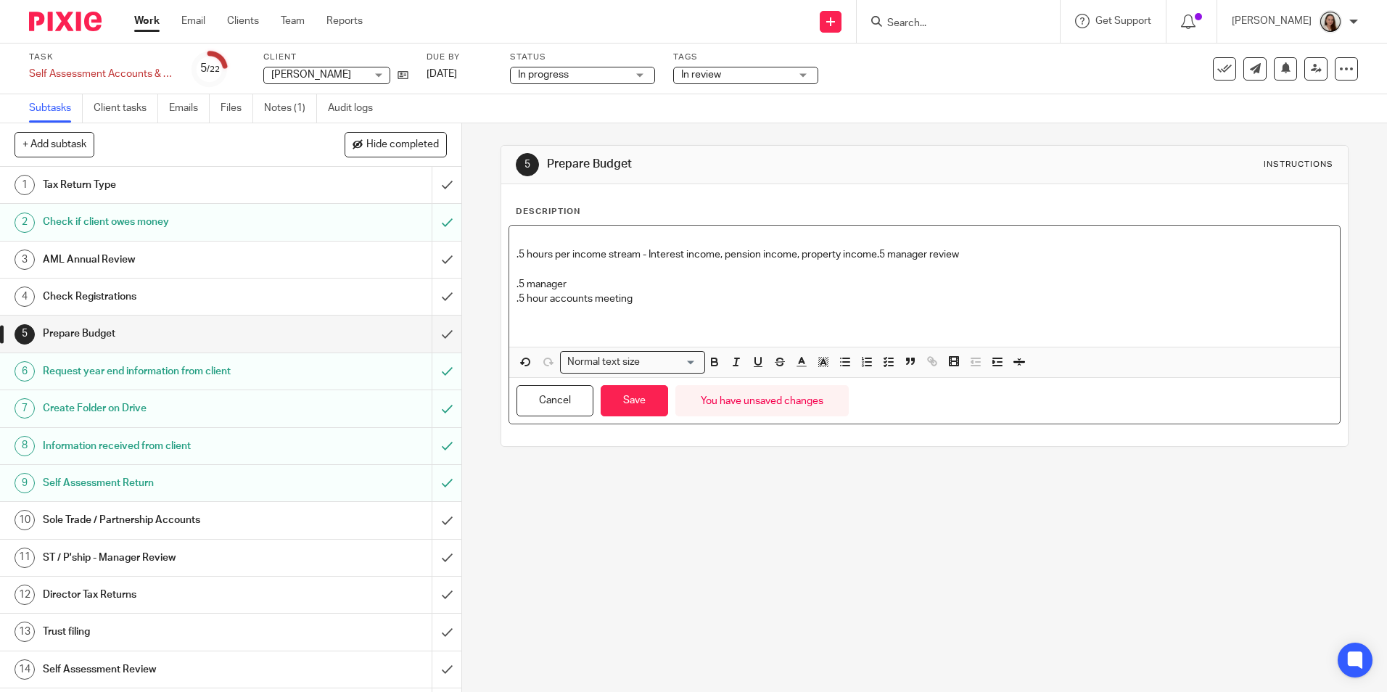
click at [873, 253] on p ".5 hours per income stream - Interest income, pension income, property income .…" at bounding box center [923, 248] width 815 height 30
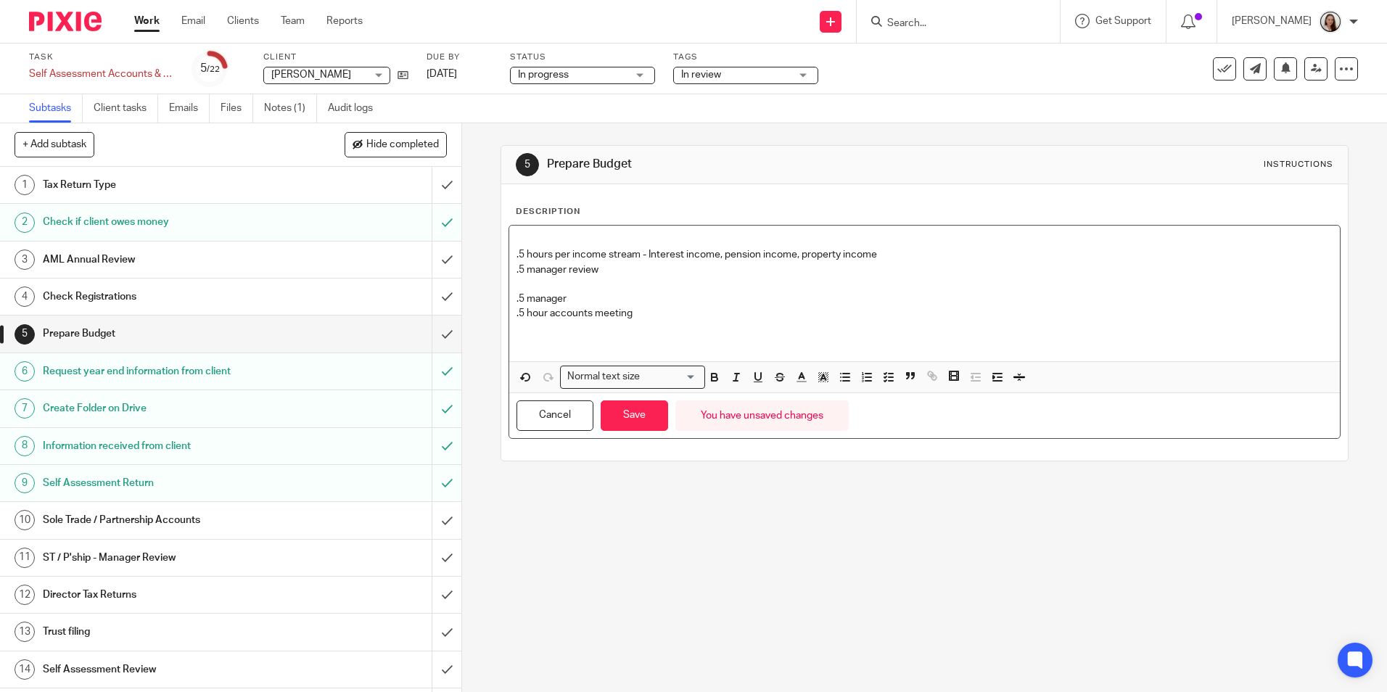
click at [541, 286] on p ".5 manager" at bounding box center [923, 292] width 815 height 30
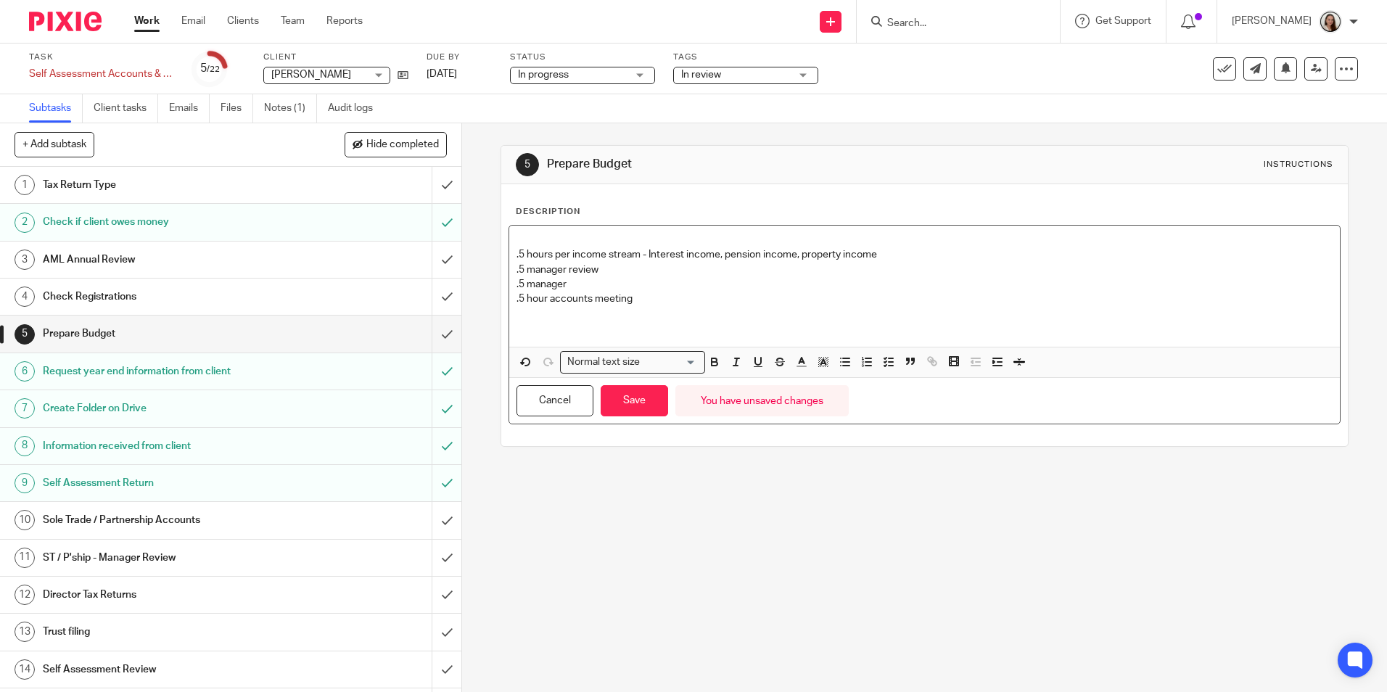
click at [919, 257] on p ".5 hours per income stream - Interest income, pension income, property income" at bounding box center [923, 248] width 815 height 30
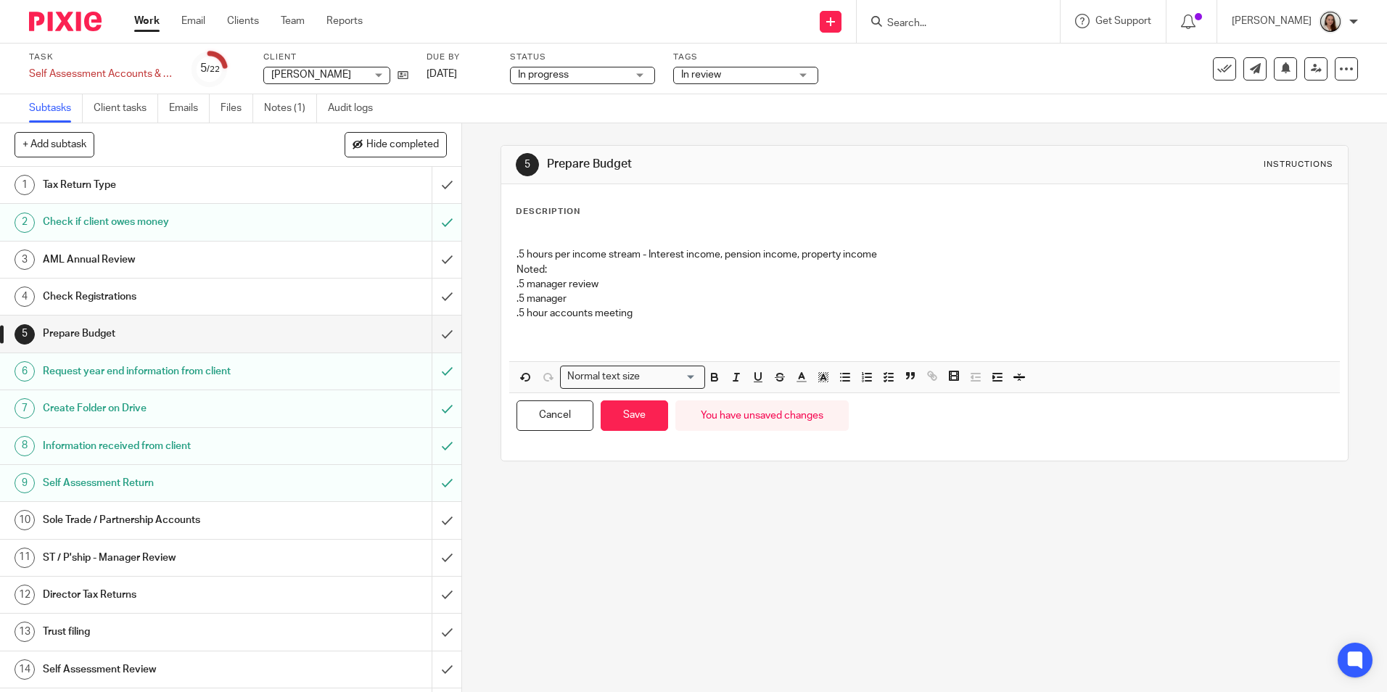
click at [575, 273] on p "Noted:" at bounding box center [923, 270] width 815 height 15
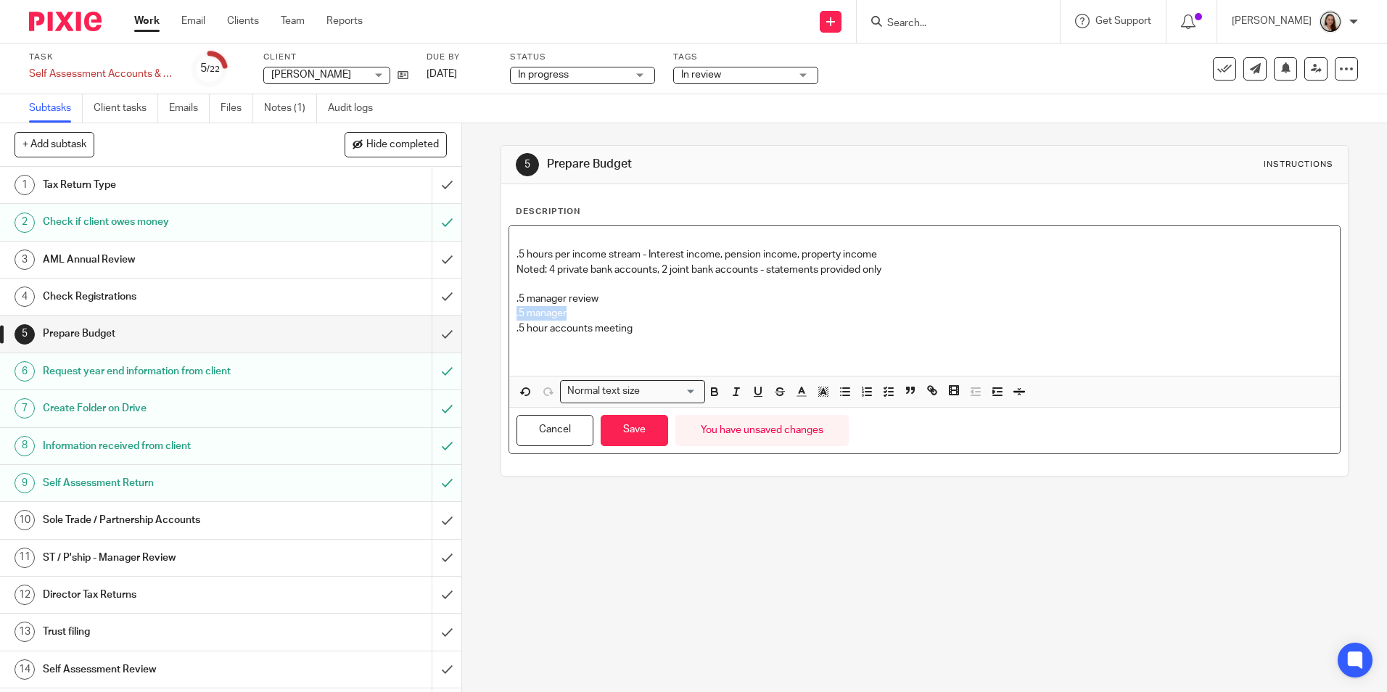
drag, startPoint x: 599, startPoint y: 312, endPoint x: 503, endPoint y: 313, distance: 96.5
click at [503, 313] on div "Description .5 hours per income stream - Interest income, pension income, prope…" at bounding box center [924, 330] width 846 height 292
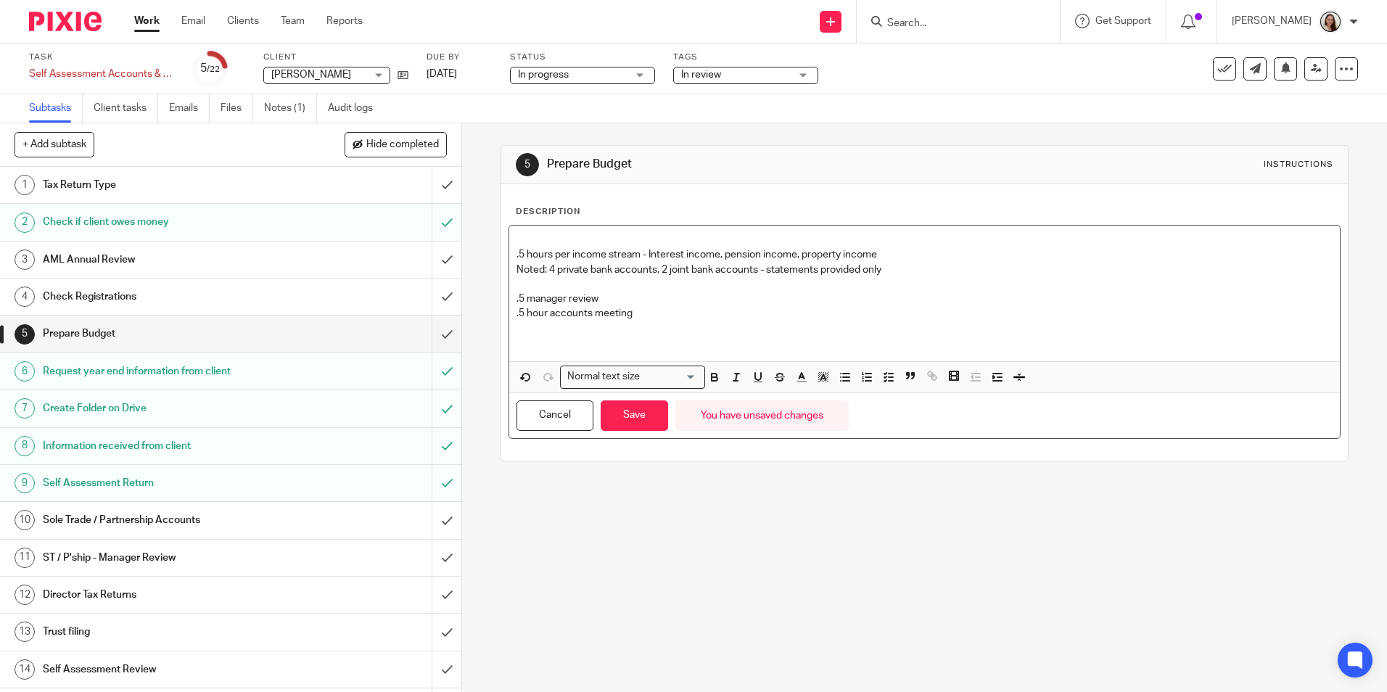
click at [654, 321] on p at bounding box center [923, 336] width 815 height 30
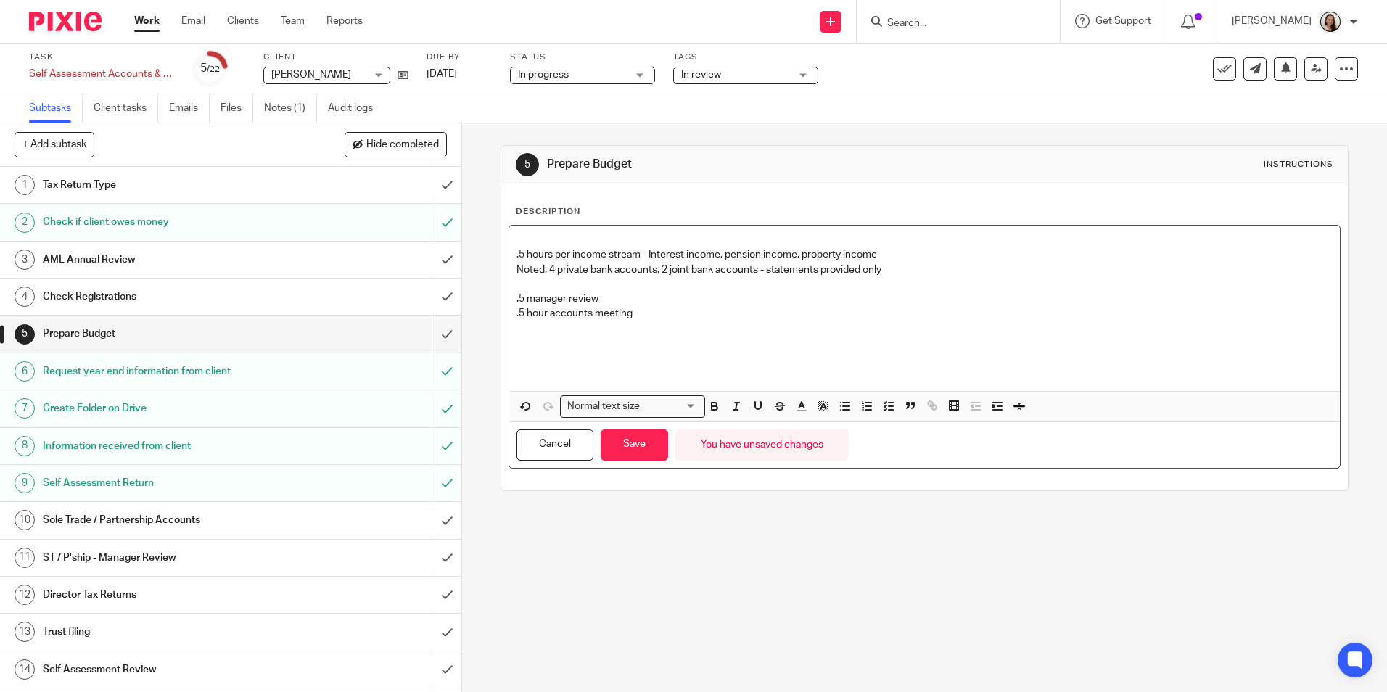
click at [522, 345] on p at bounding box center [923, 343] width 815 height 15
drag, startPoint x: 584, startPoint y: 345, endPoint x: 592, endPoint y: 344, distance: 8.0
click at [592, 344] on p "Charge is £300 -" at bounding box center [923, 343] width 815 height 15
drag, startPoint x: 728, startPoint y: 337, endPoint x: 442, endPoint y: 345, distance: 285.9
click at [443, 344] on div "+ Add subtask Hide completed Cancel + Add 1 Tax Return Type 2 Check if client o…" at bounding box center [693, 407] width 1387 height 569
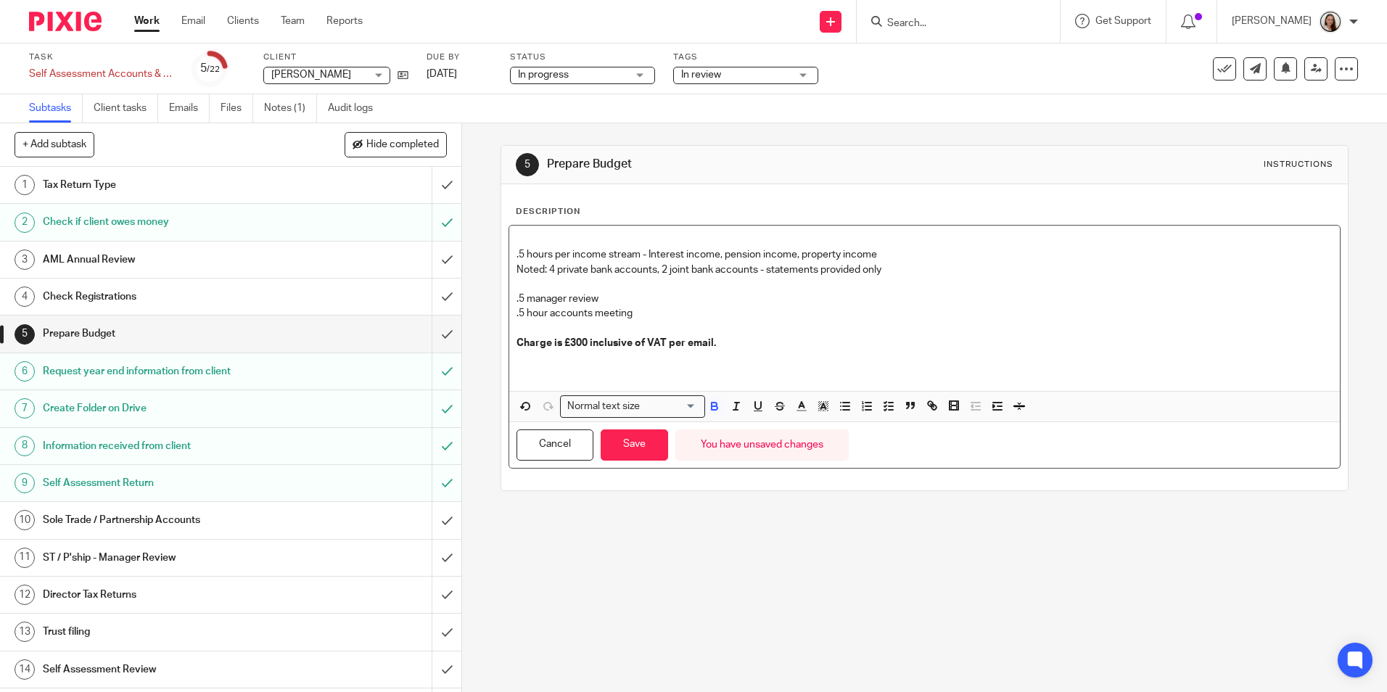
click at [786, 339] on p "Charge is £300 inclusive of VAT per email." at bounding box center [923, 343] width 815 height 15
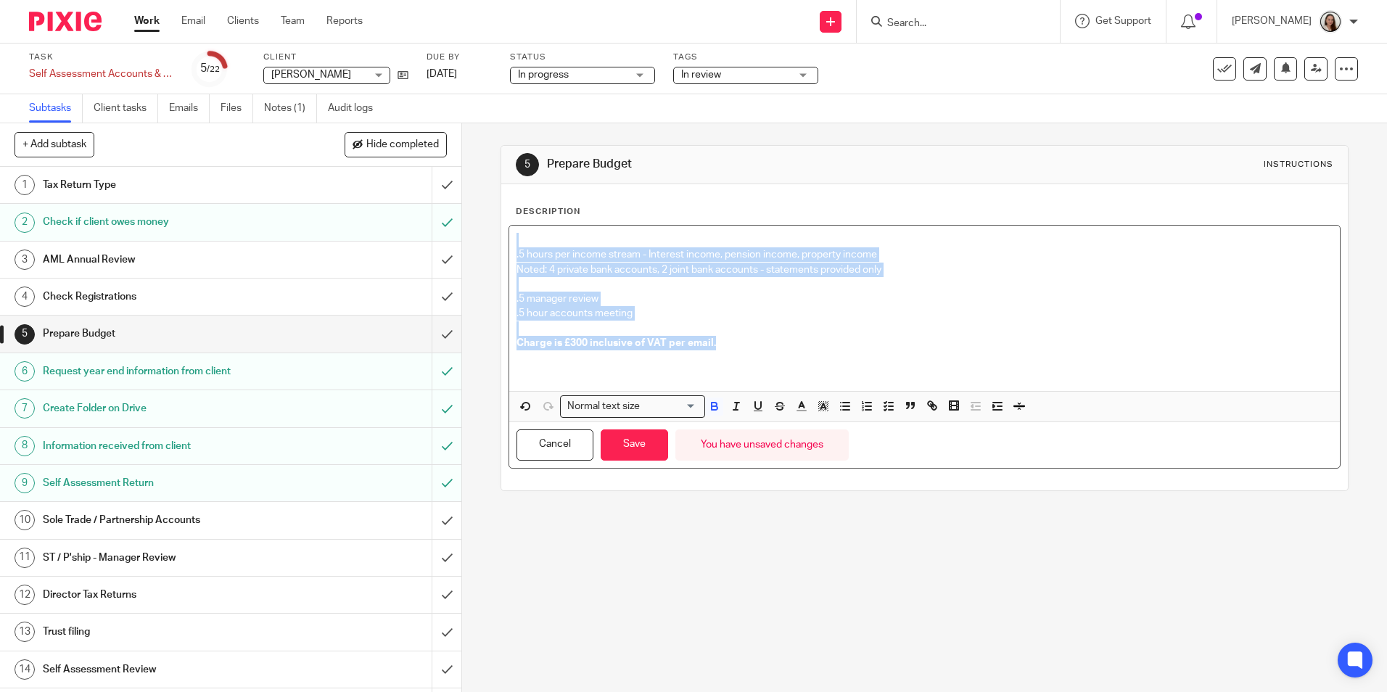
drag, startPoint x: 735, startPoint y: 342, endPoint x: 482, endPoint y: 236, distance: 273.8
click at [483, 239] on div "5 Prepare Budget Instructions Description .5 hours per income stream - Interest…" at bounding box center [924, 407] width 925 height 569
copy div ".5 hours per income stream - Interest income, pension income, property income N…"
click at [639, 449] on button "Save" at bounding box center [634, 444] width 67 height 31
click at [721, 345] on div ".5 hours per income stream - Interest income, pension income, property income N…" at bounding box center [924, 308] width 830 height 165
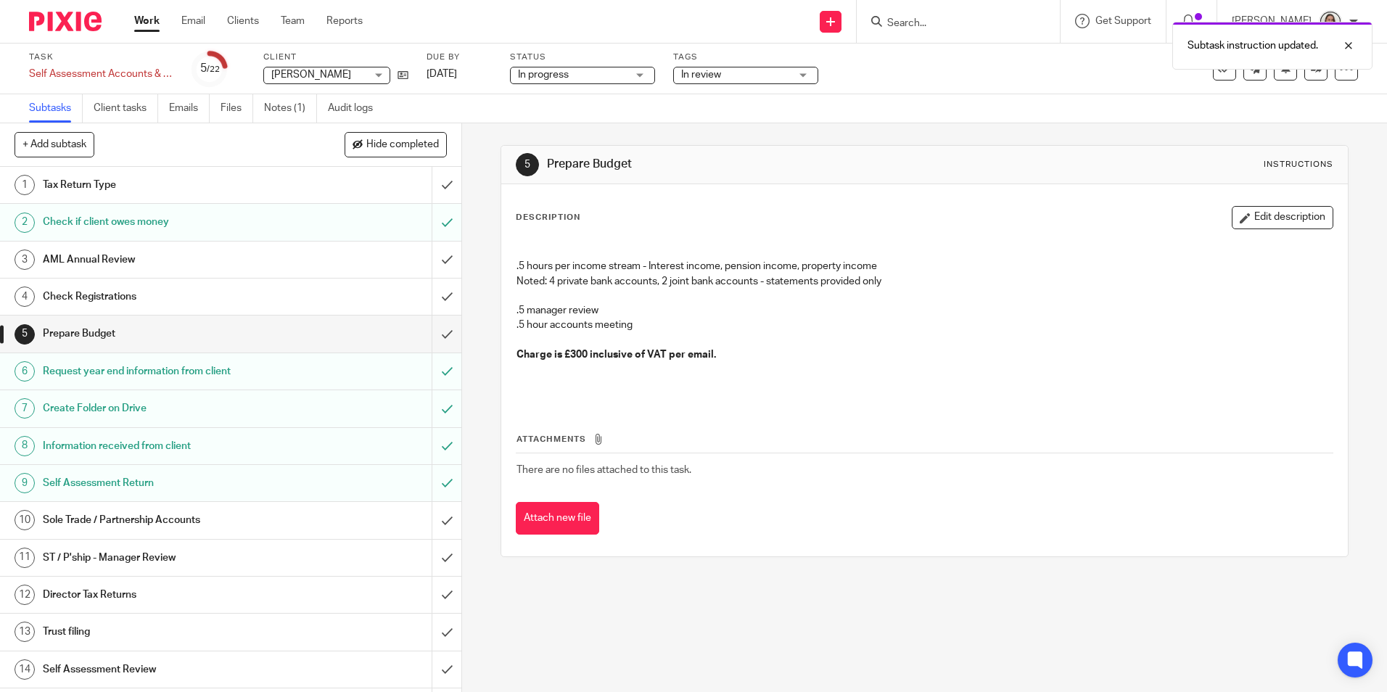
drag, startPoint x: 1256, startPoint y: 211, endPoint x: 1246, endPoint y: 223, distance: 15.0
click at [1255, 211] on button "Edit description" at bounding box center [1283, 217] width 102 height 23
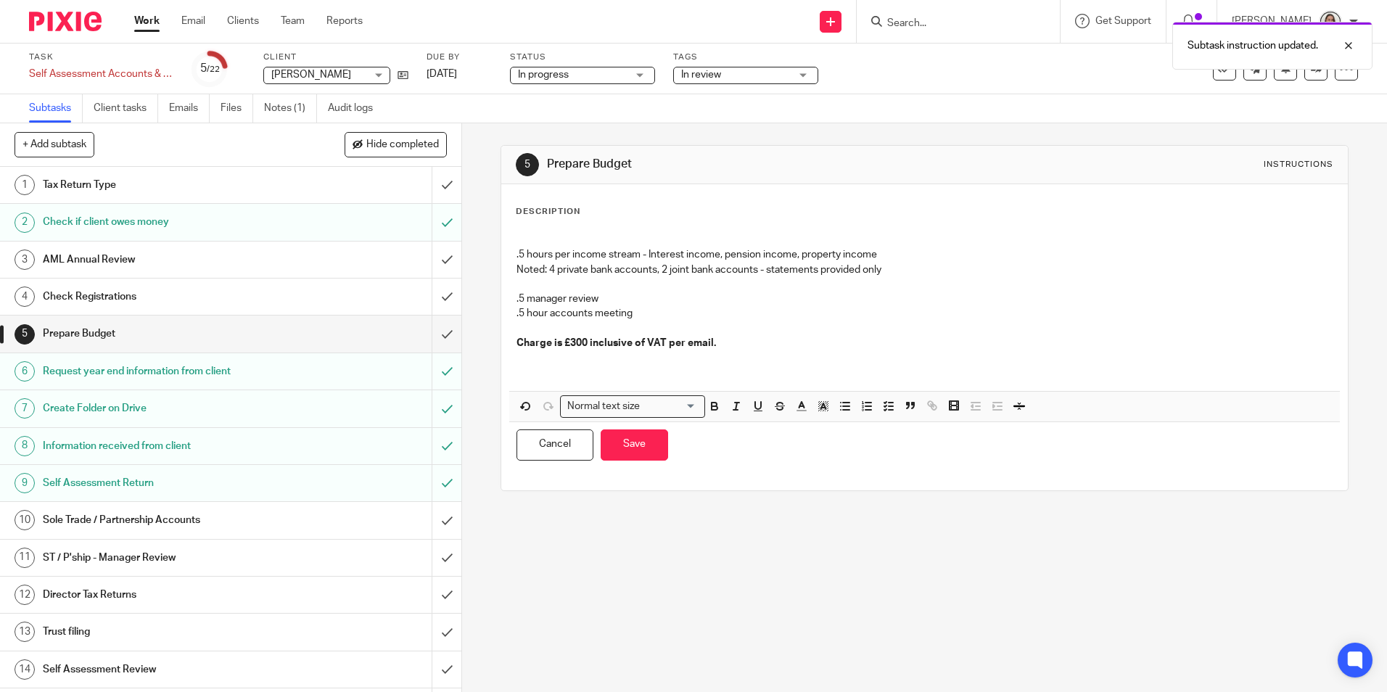
click at [725, 347] on p "Charge is £300 inclusive of VAT per email." at bounding box center [923, 343] width 815 height 15
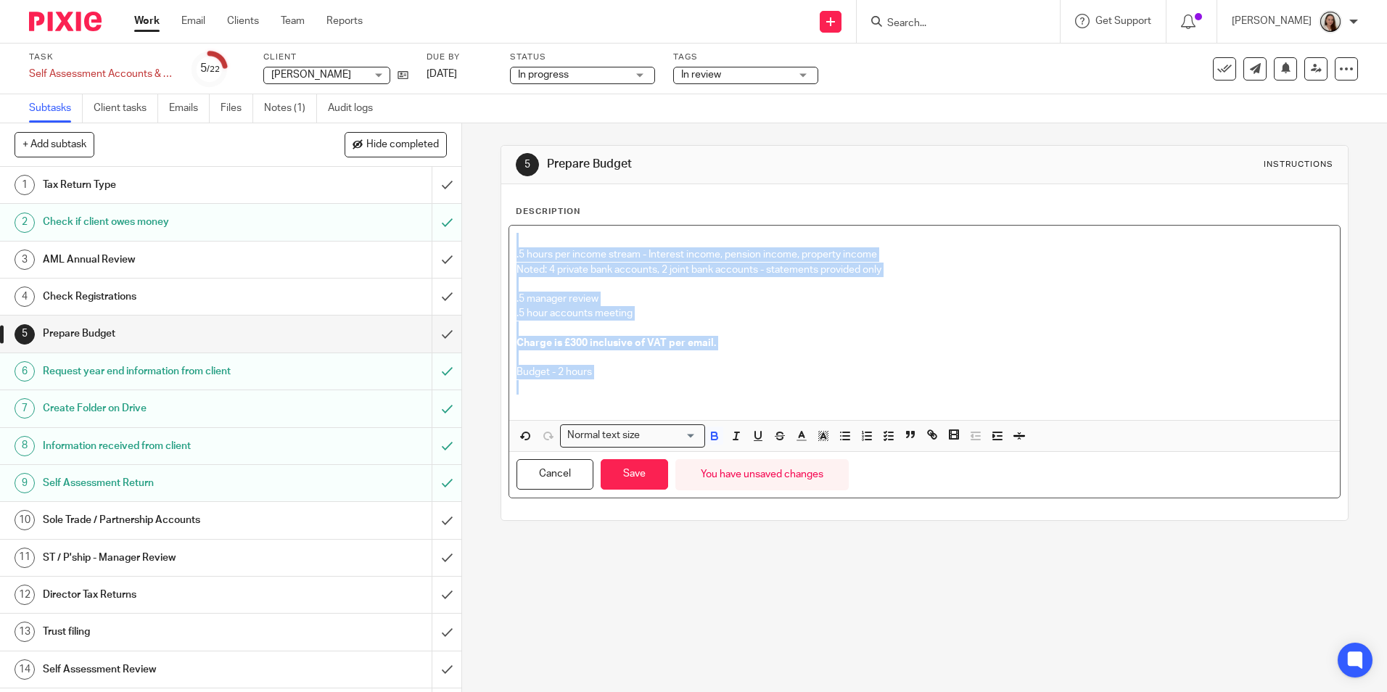
drag, startPoint x: 629, startPoint y: 382, endPoint x: 480, endPoint y: 229, distance: 213.9
click at [480, 229] on div "5 Prepare Budget Instructions Description .5 hours per income stream - Interest…" at bounding box center [924, 407] width 925 height 569
copy div ".5 hours per income stream - Interest income, pension income, property income N…"
click at [631, 477] on button "Save" at bounding box center [634, 474] width 67 height 31
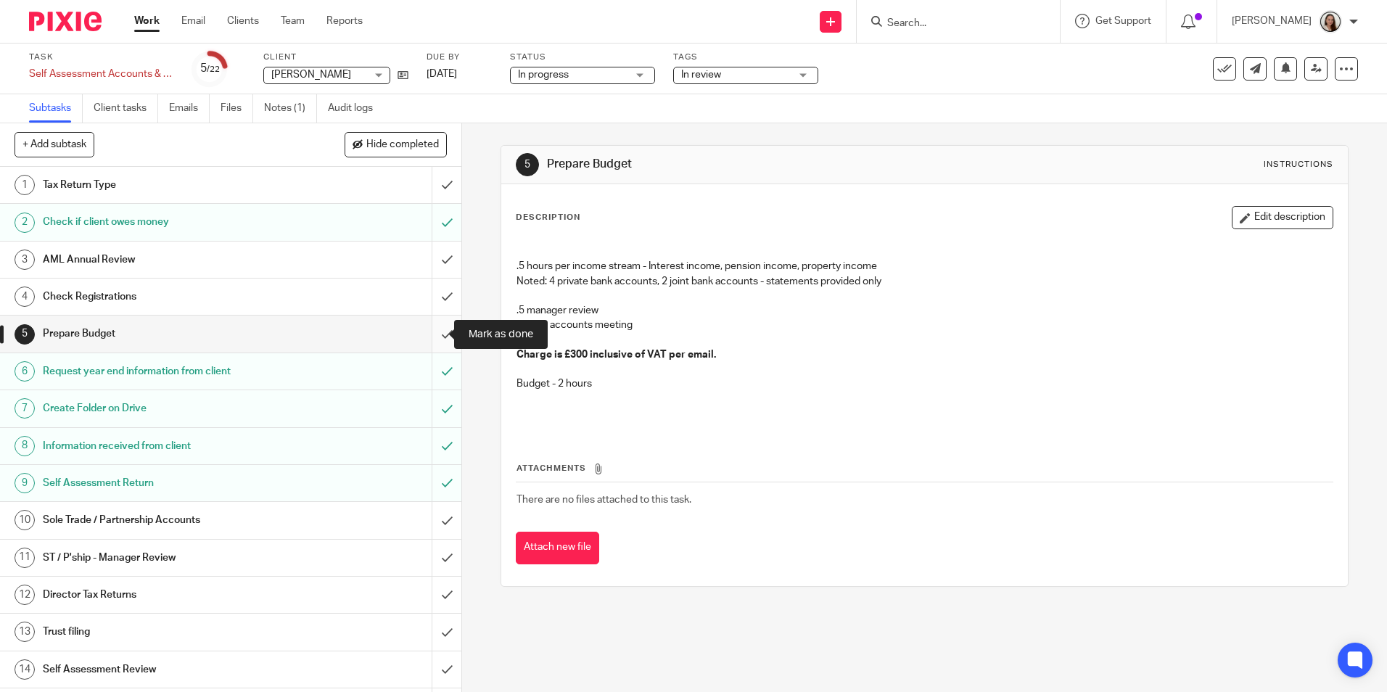
click at [435, 333] on input "submit" at bounding box center [230, 334] width 461 height 36
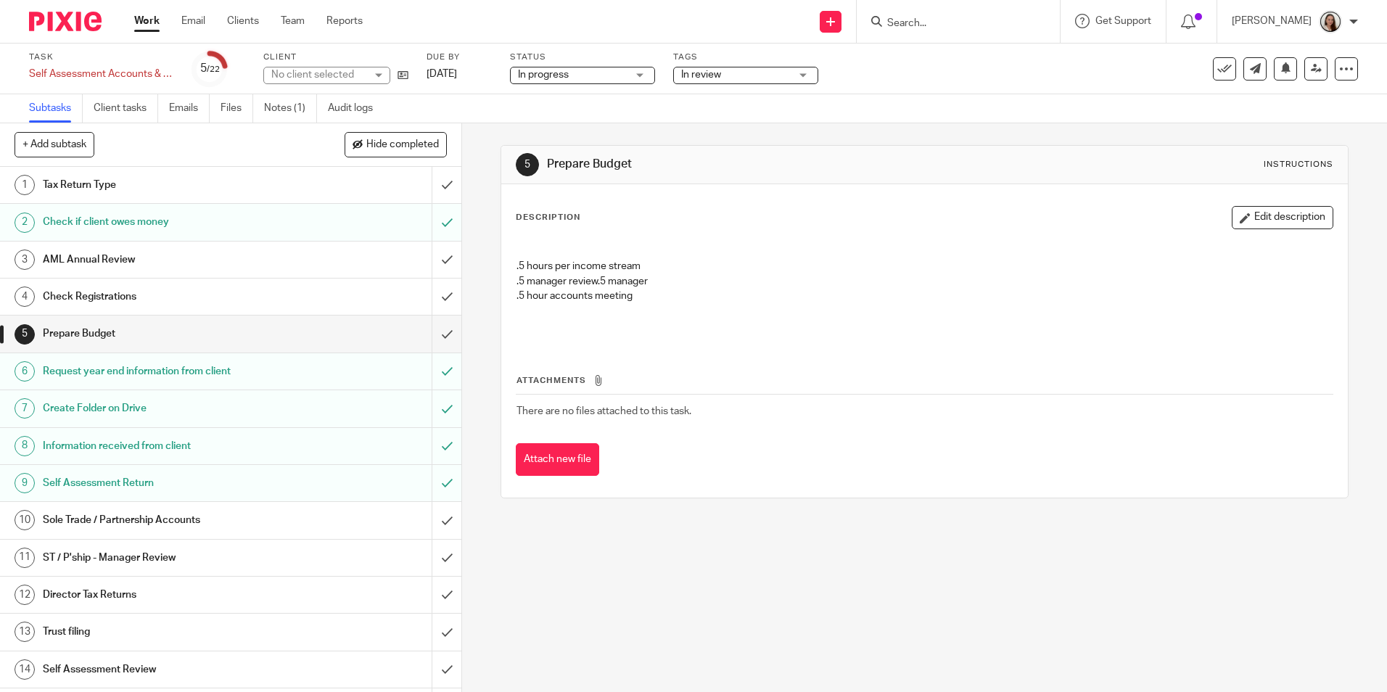
click at [1268, 222] on button "Edit description" at bounding box center [1283, 217] width 102 height 23
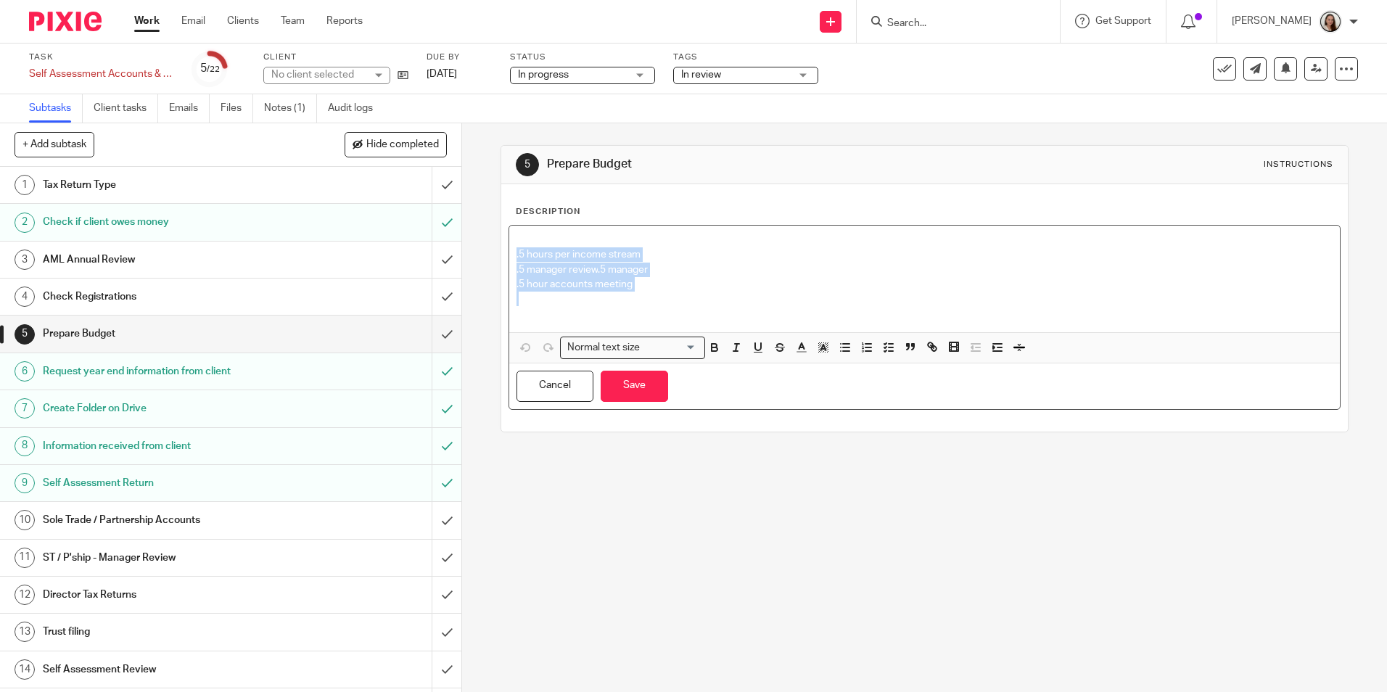
drag, startPoint x: 612, startPoint y: 283, endPoint x: 397, endPoint y: 229, distance: 222.2
click at [398, 229] on div "+ Add subtask Hide completed Cancel + Add 1 Tax Return Type 2 Check if client o…" at bounding box center [693, 407] width 1387 height 569
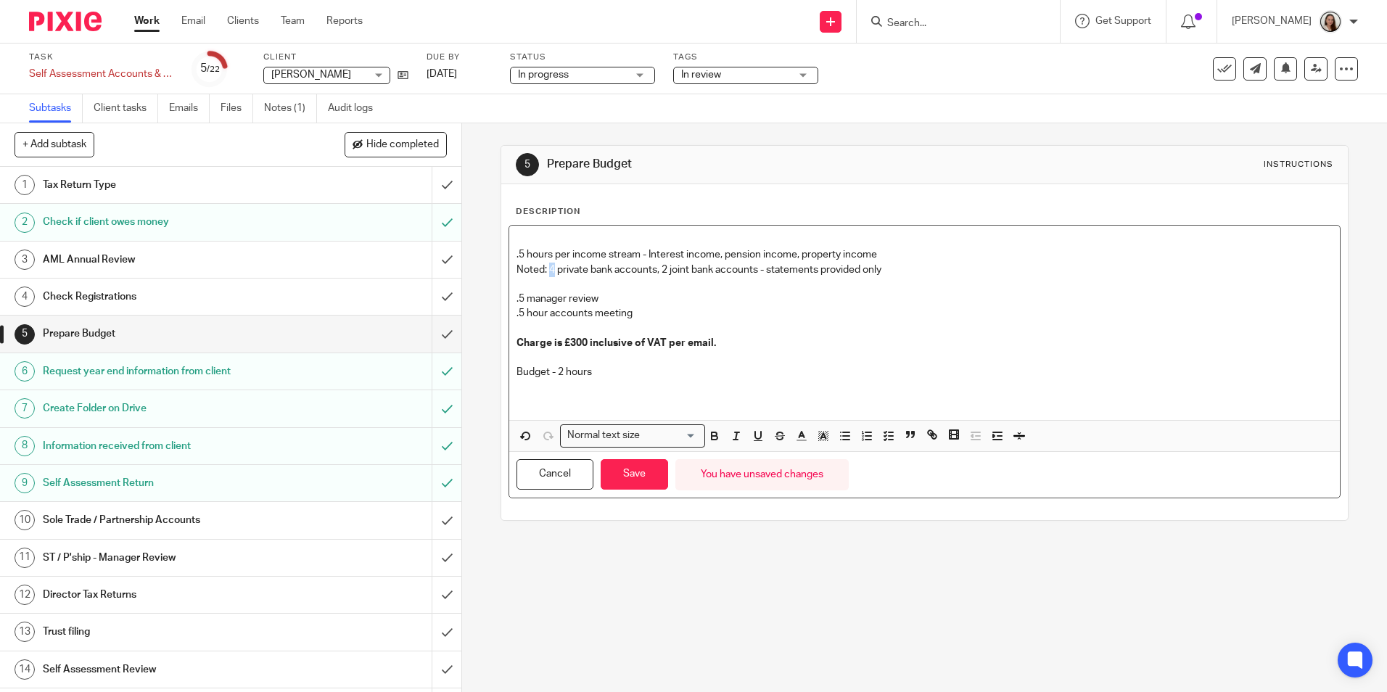
click at [546, 268] on p "Noted: 4 private bank accounts, 2 joint bank accounts - statements provided only" at bounding box center [923, 270] width 815 height 15
click at [650, 306] on p ".5 hour accounts meeting" at bounding box center [923, 313] width 815 height 15
click at [635, 472] on button "Save" at bounding box center [634, 474] width 67 height 31
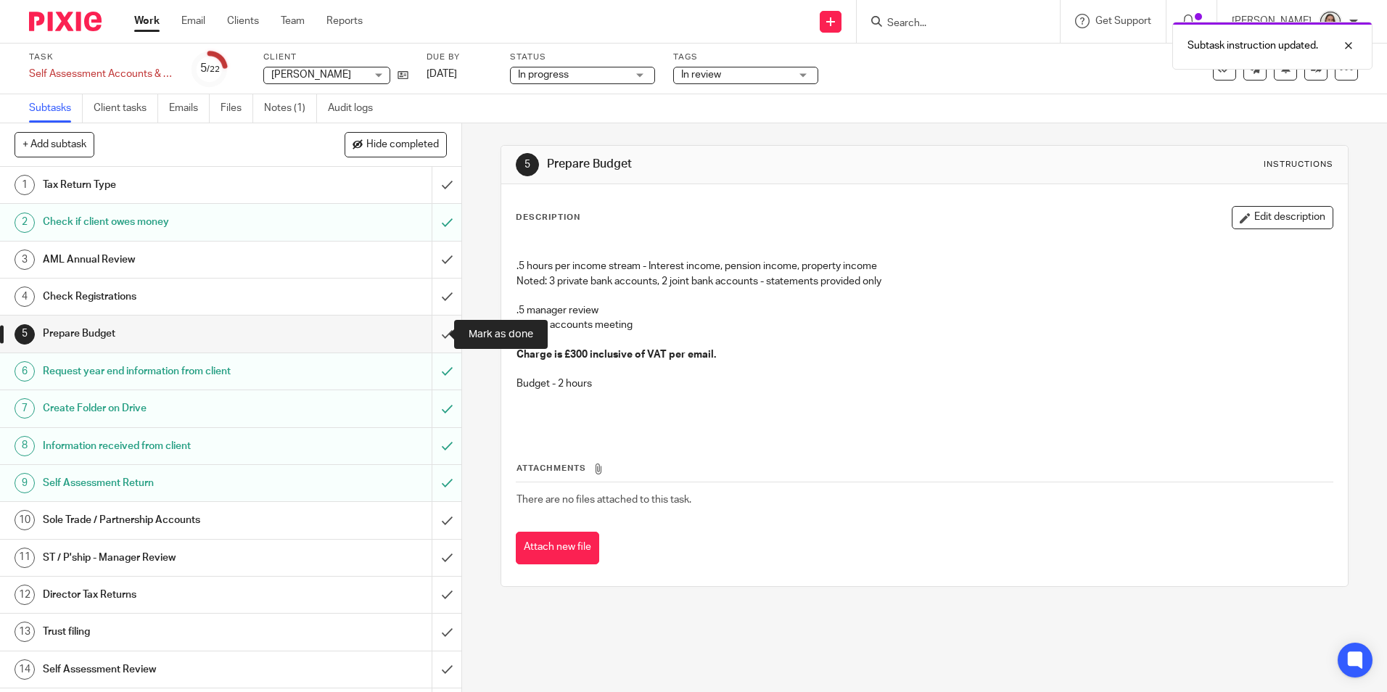
click at [435, 327] on input "submit" at bounding box center [230, 334] width 461 height 36
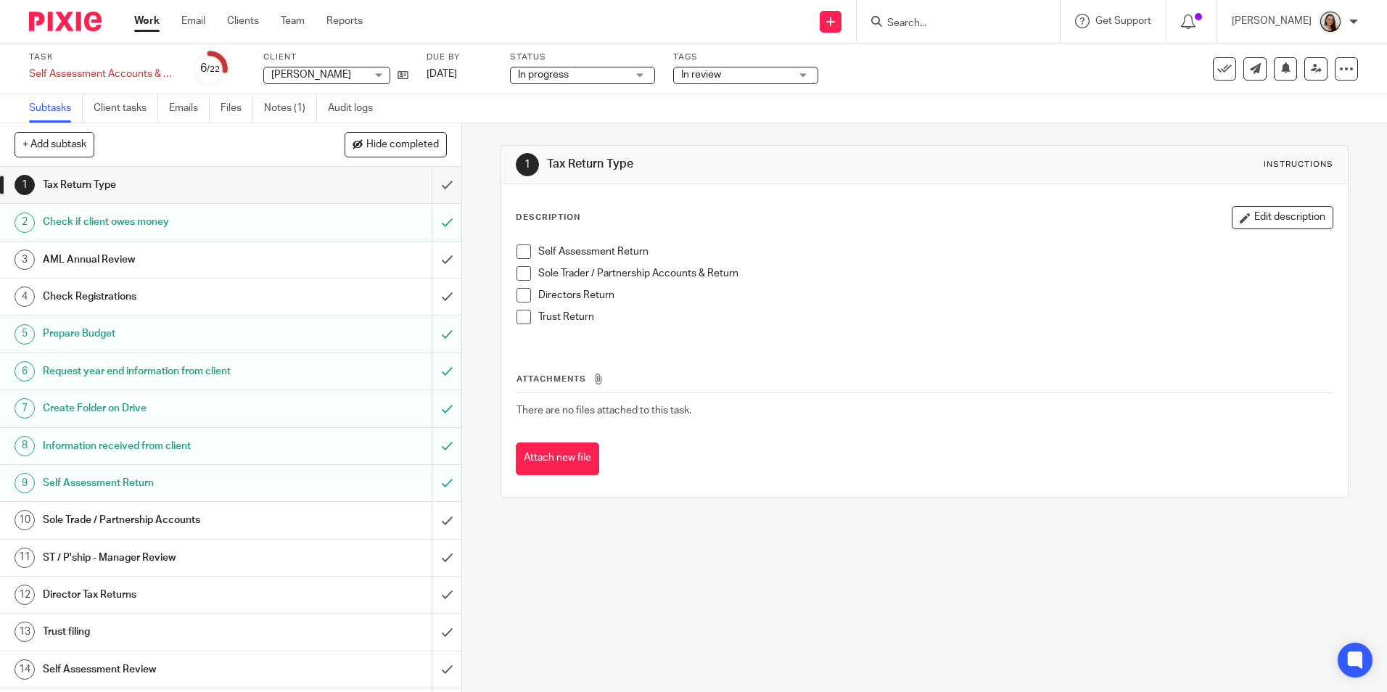
click at [151, 25] on link "Work" at bounding box center [146, 21] width 25 height 15
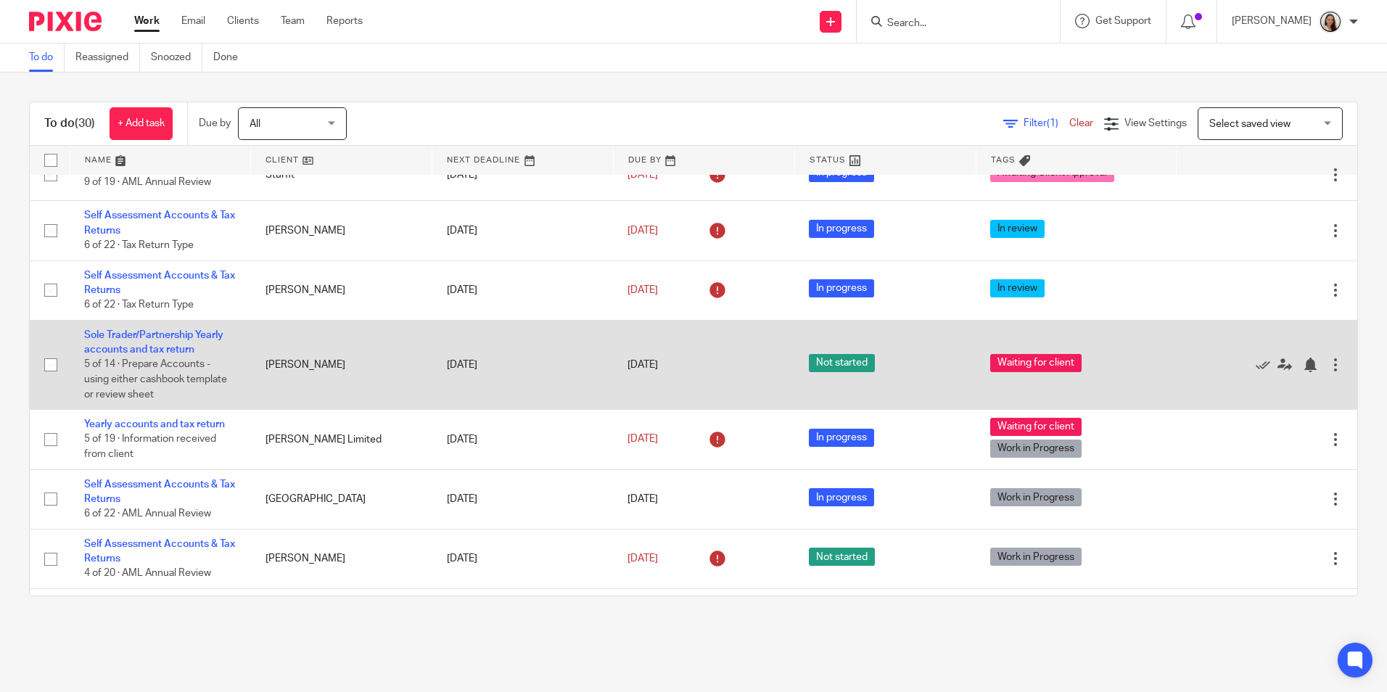
scroll to position [218, 0]
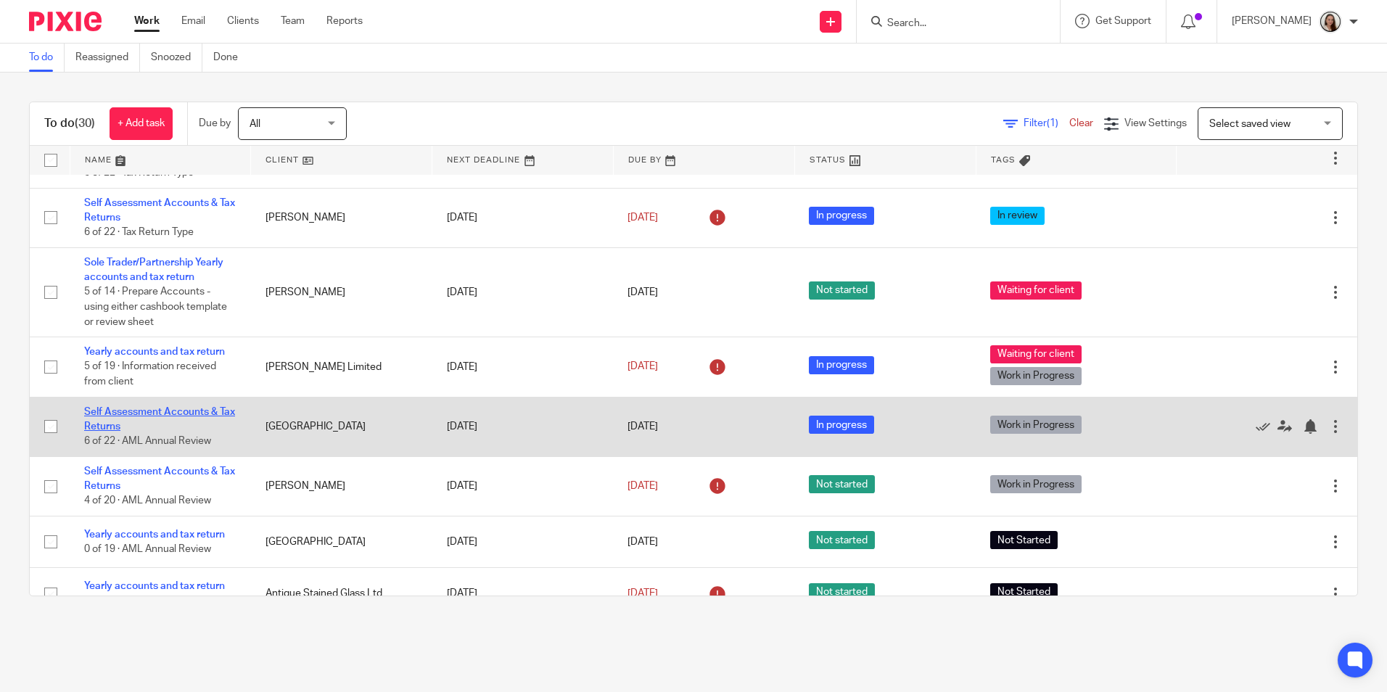
click at [176, 415] on link "Self Assessment Accounts & Tax Returns" at bounding box center [159, 419] width 151 height 25
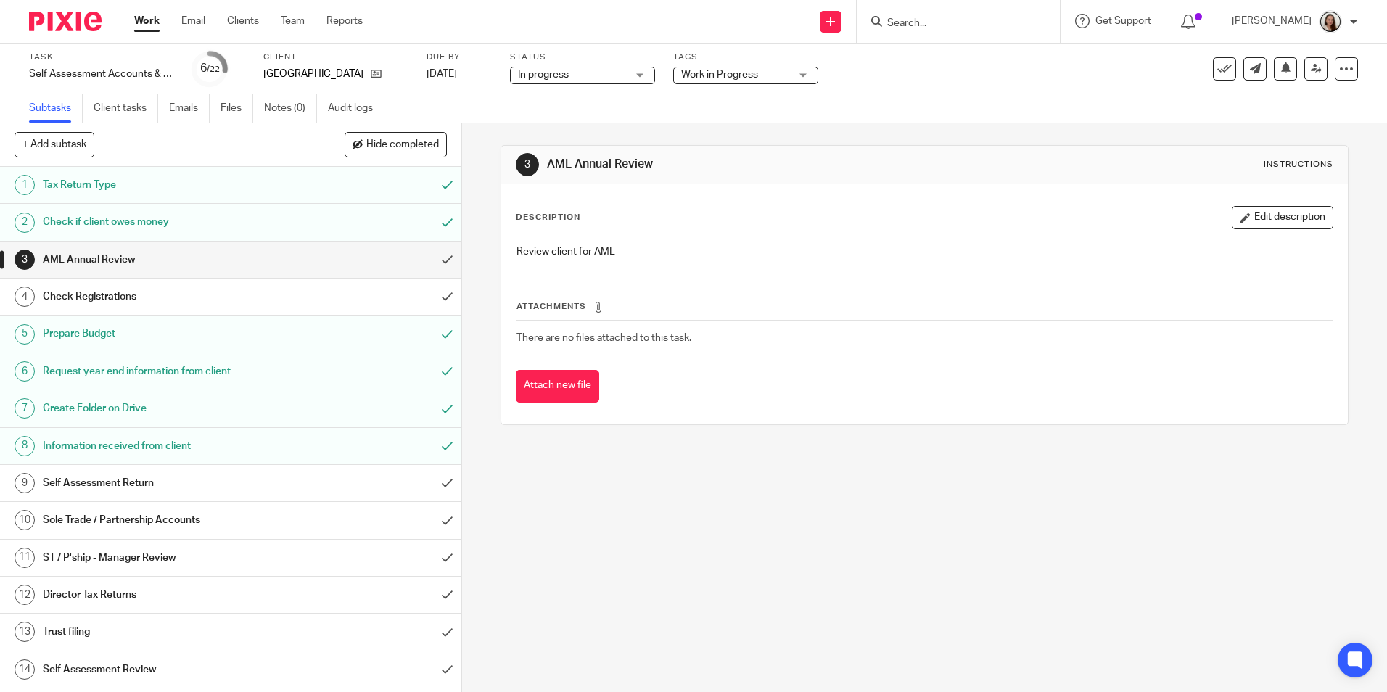
click at [110, 331] on h1 "Prepare Budget" at bounding box center [168, 334] width 250 height 22
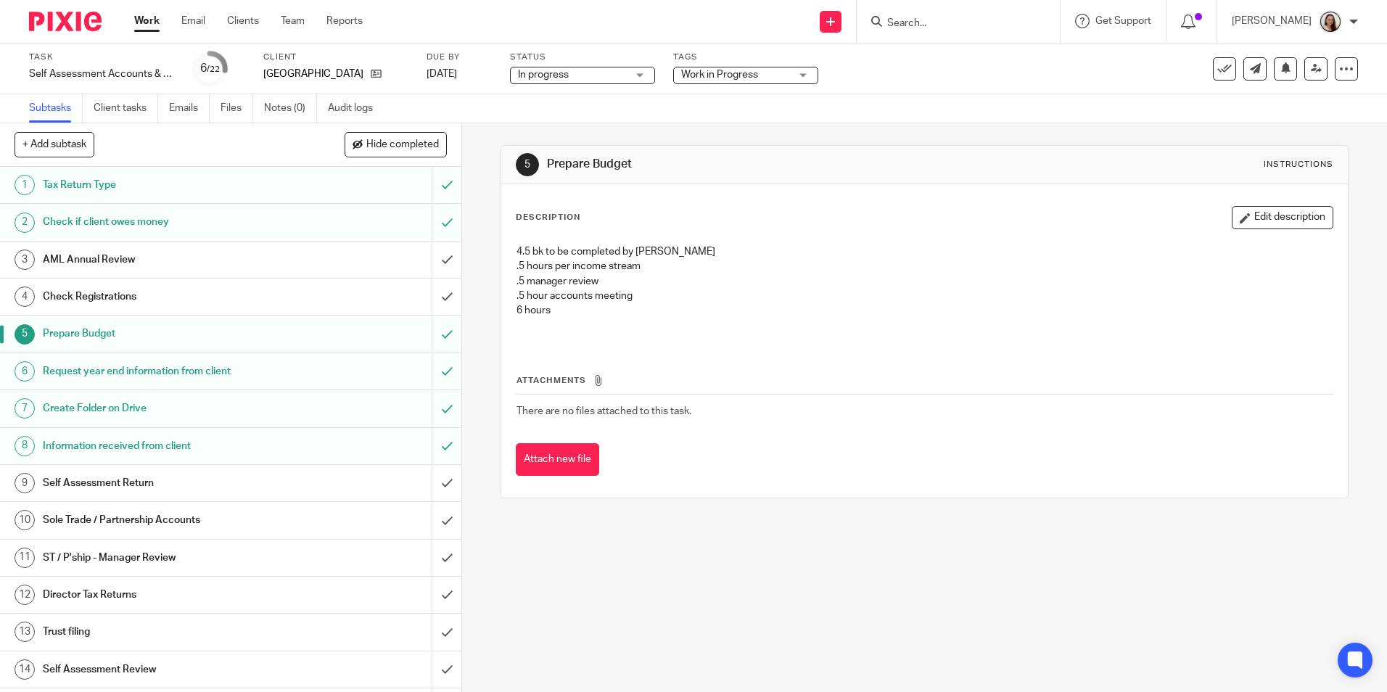
click at [142, 25] on link "Work" at bounding box center [146, 21] width 25 height 15
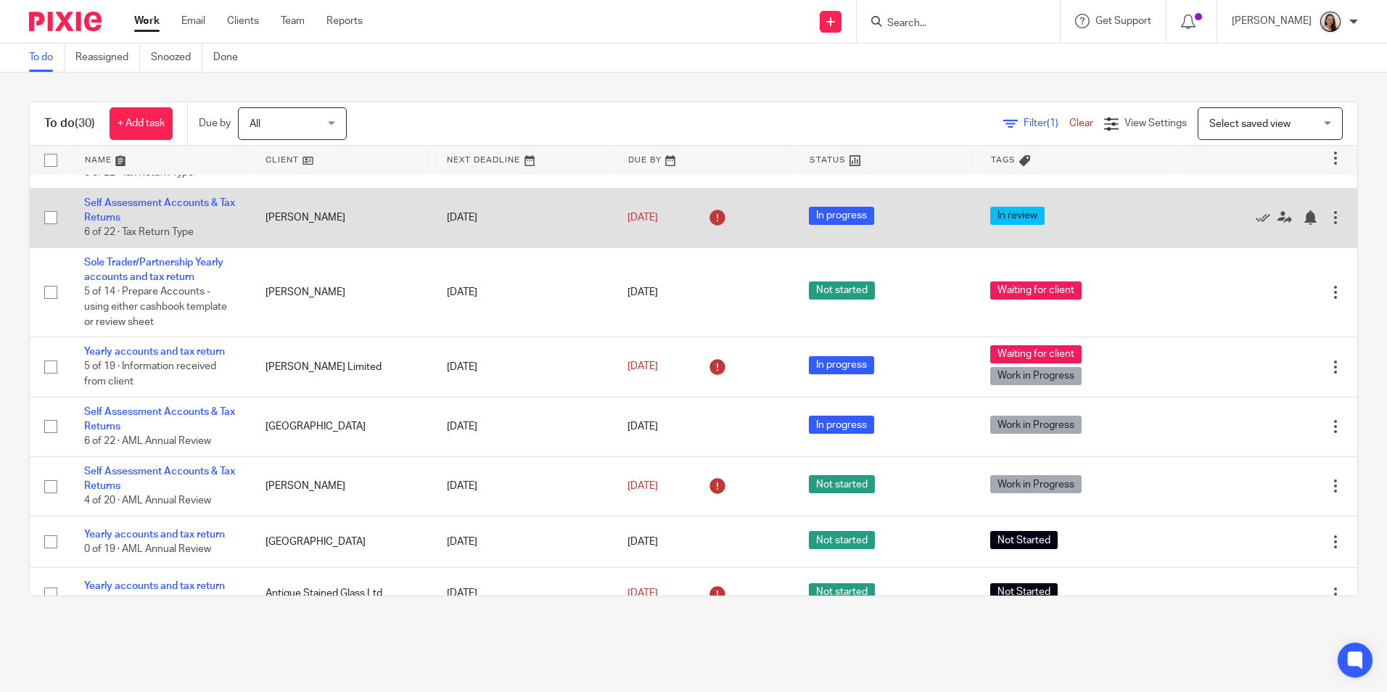
scroll to position [290, 0]
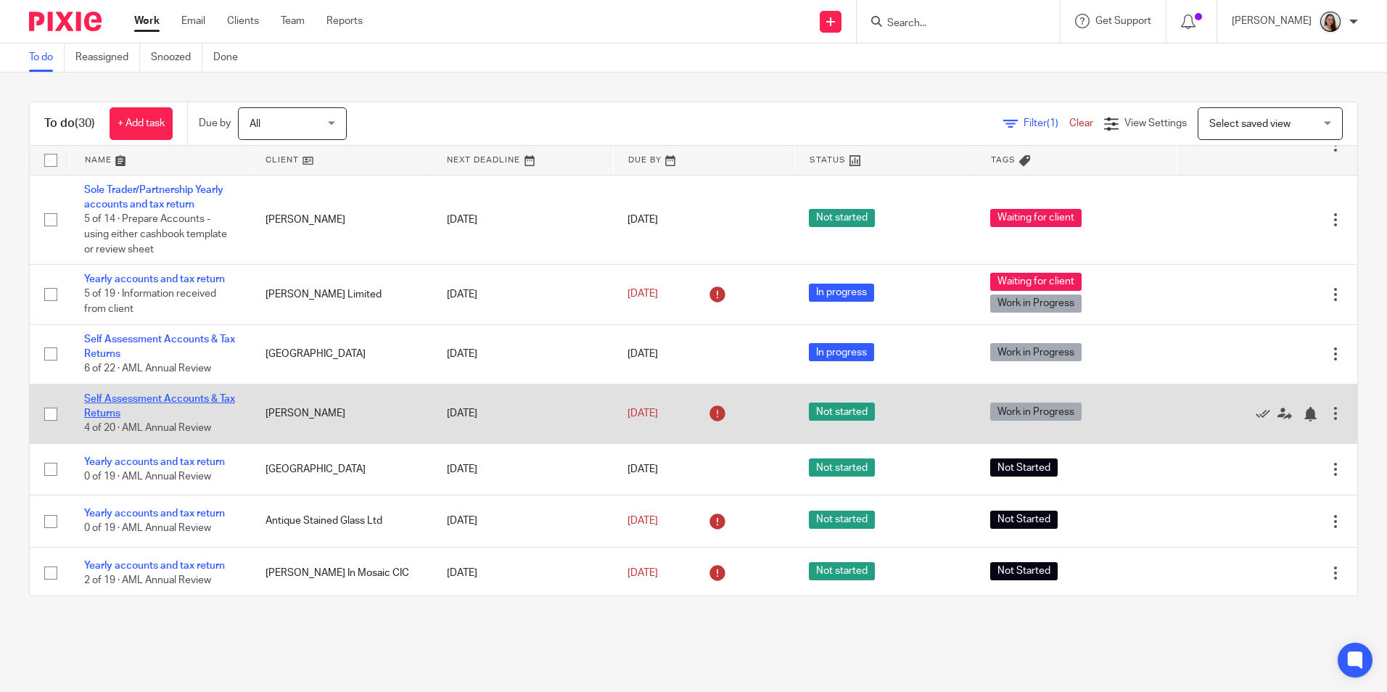
click at [159, 396] on link "Self Assessment Accounts & Tax Returns" at bounding box center [159, 406] width 151 height 25
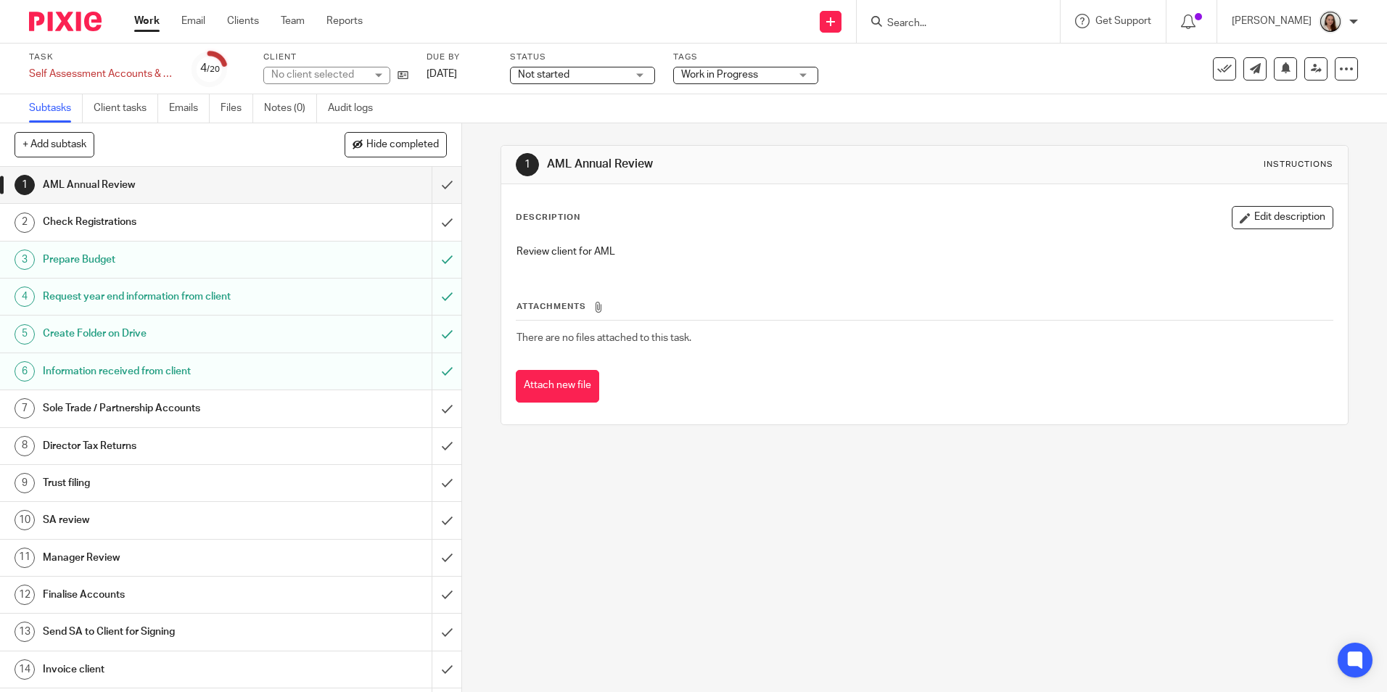
click at [74, 258] on h1 "Prepare Budget" at bounding box center [168, 260] width 250 height 22
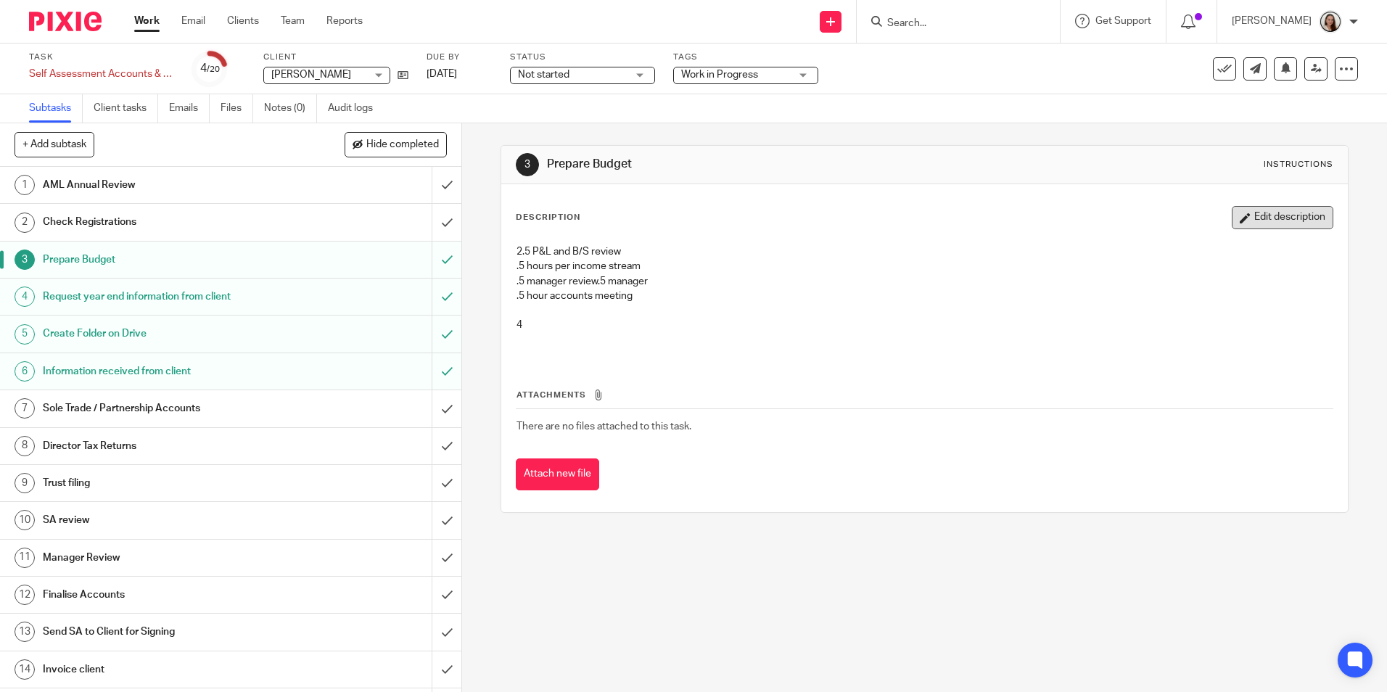
click at [1272, 218] on button "Edit description" at bounding box center [1283, 217] width 102 height 23
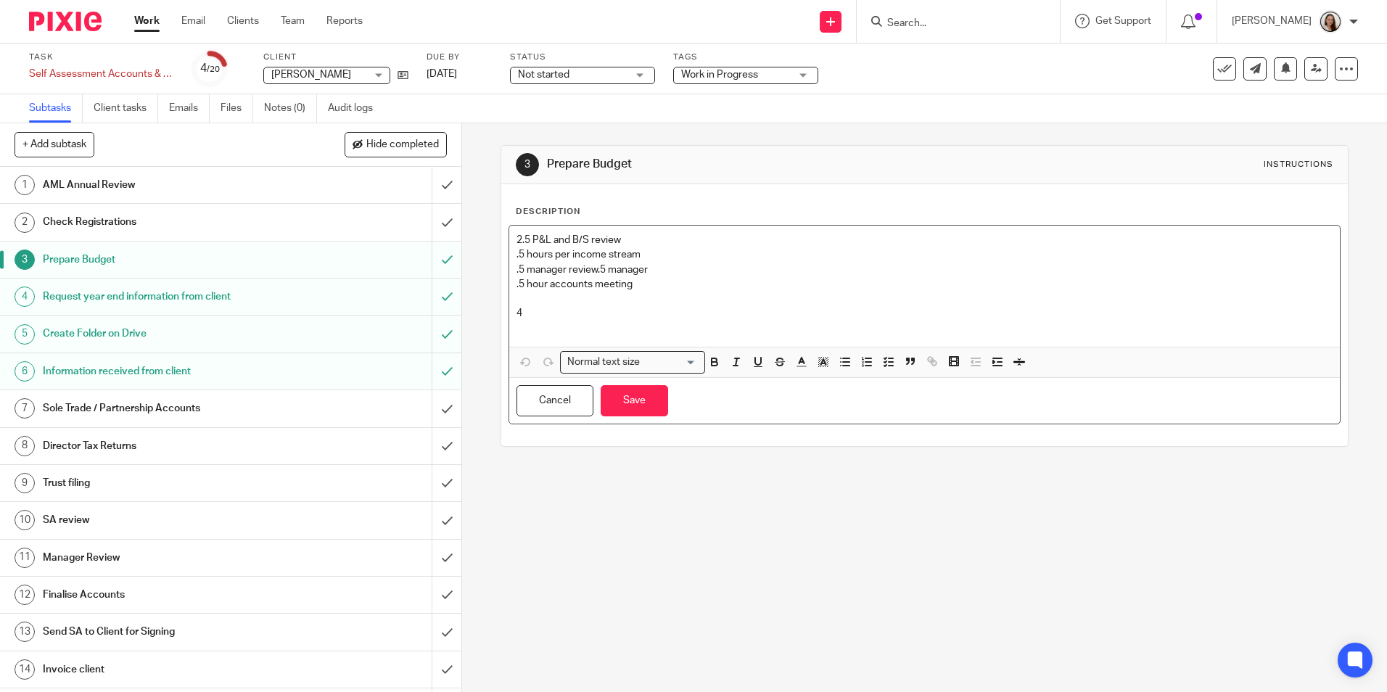
drag, startPoint x: 566, startPoint y: 303, endPoint x: 578, endPoint y: 330, distance: 29.5
click at [570, 312] on div "2.5 P&L and B/S review .5 hours per income stream .5 manager review .5 manager …" at bounding box center [924, 286] width 830 height 121
click at [572, 321] on p "4" at bounding box center [923, 321] width 815 height 30
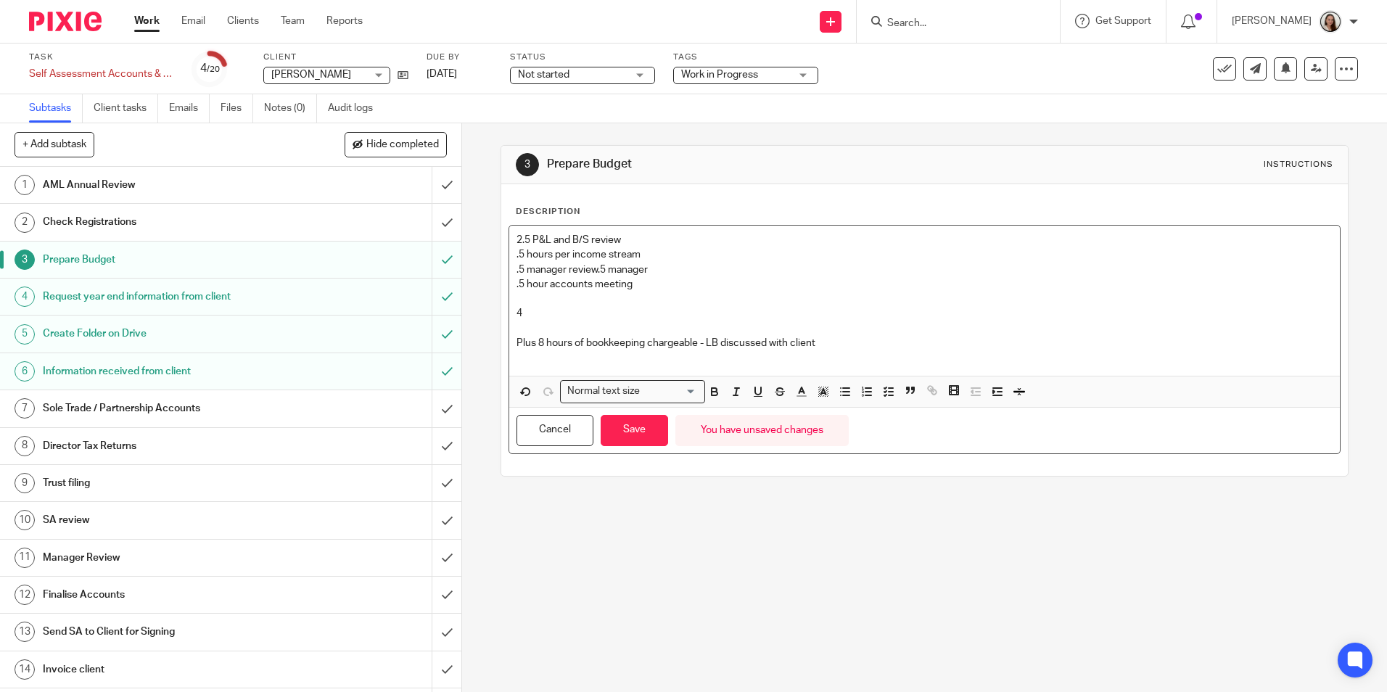
drag, startPoint x: 640, startPoint y: 429, endPoint x: 552, endPoint y: 511, distance: 119.6
click at [639, 429] on button "Save" at bounding box center [634, 430] width 67 height 31
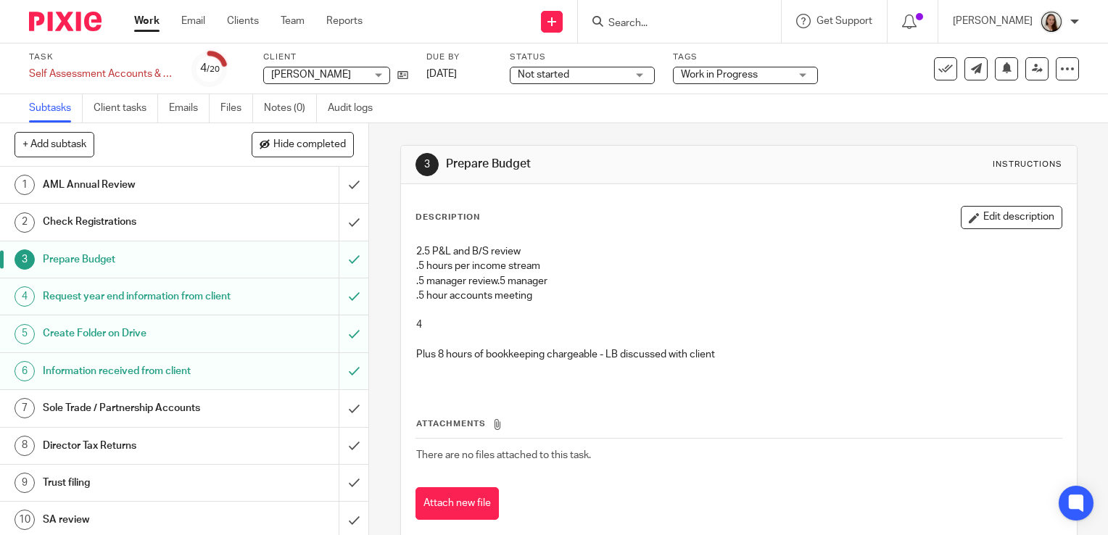
click at [738, 26] on input "Search" at bounding box center [672, 23] width 131 height 13
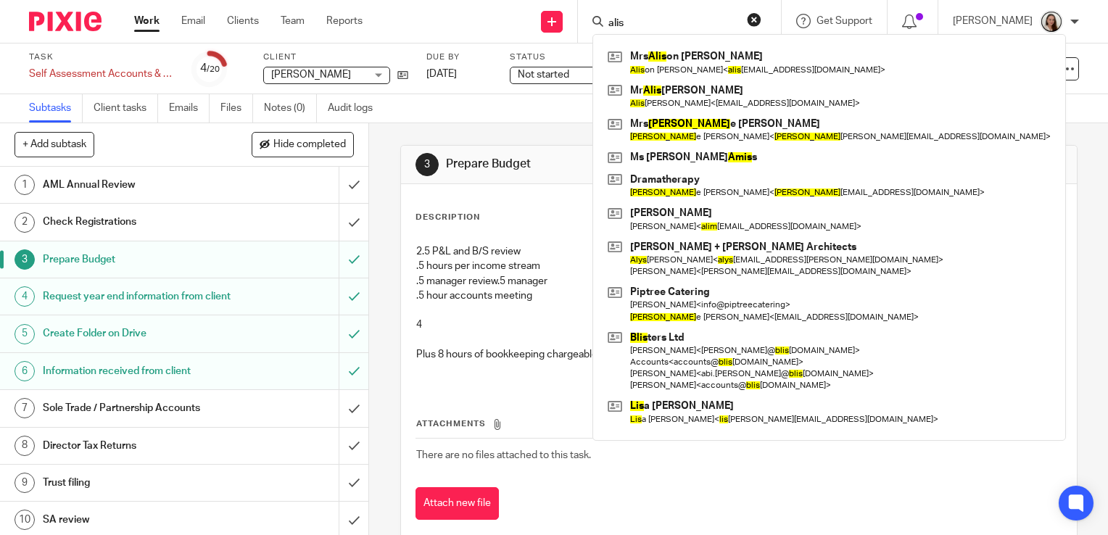
type input "alis"
